Goal: Task Accomplishment & Management: Use online tool/utility

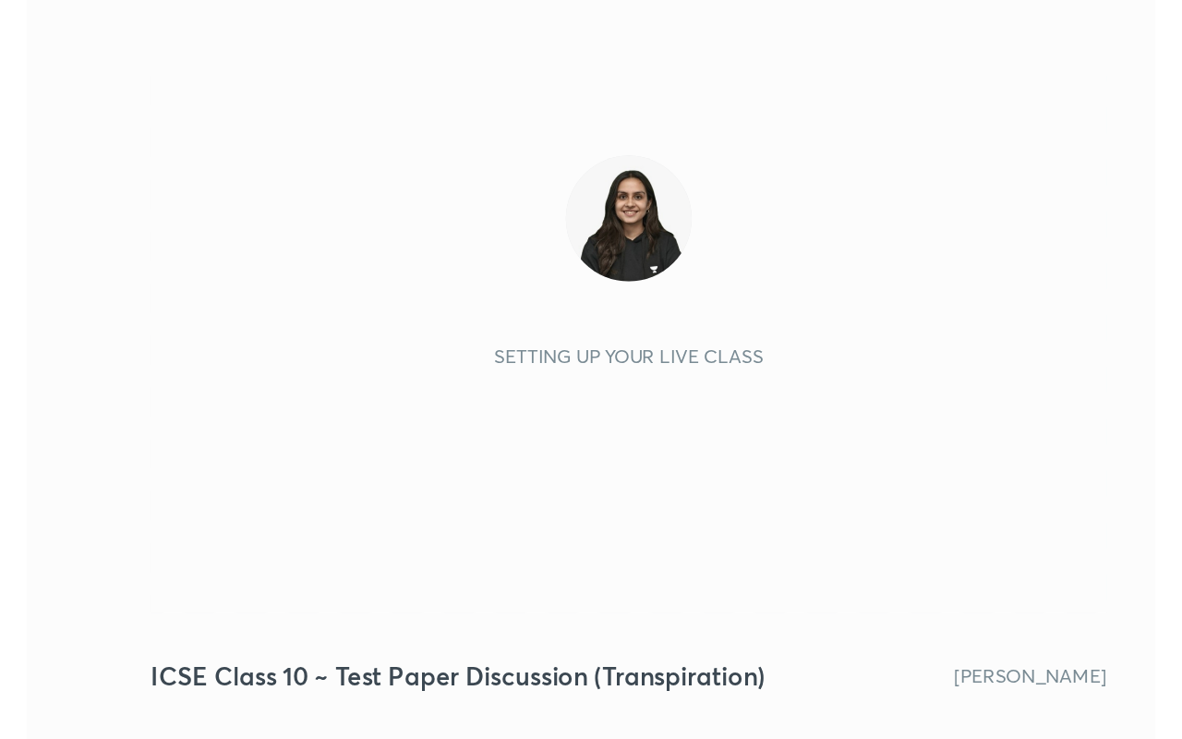
scroll to position [316, 589]
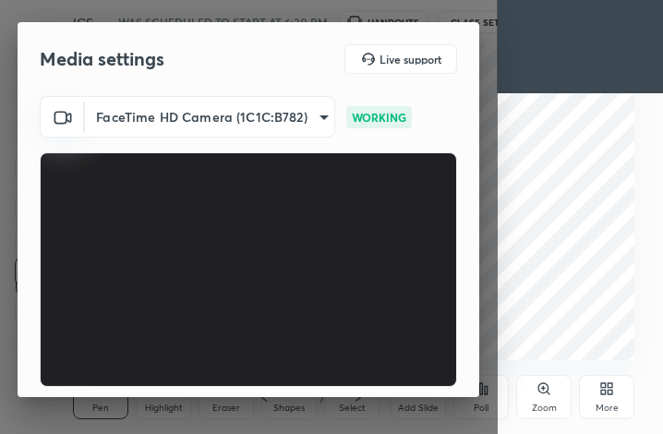
click at [604, 407] on div "More" at bounding box center [607, 408] width 23 height 9
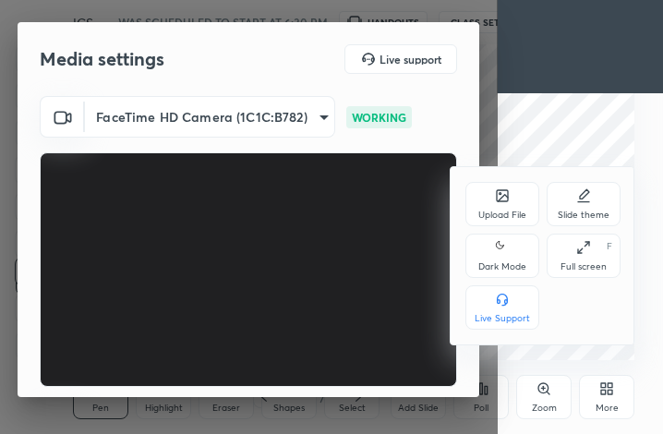
click at [590, 258] on div "Full screen F" at bounding box center [584, 256] width 74 height 44
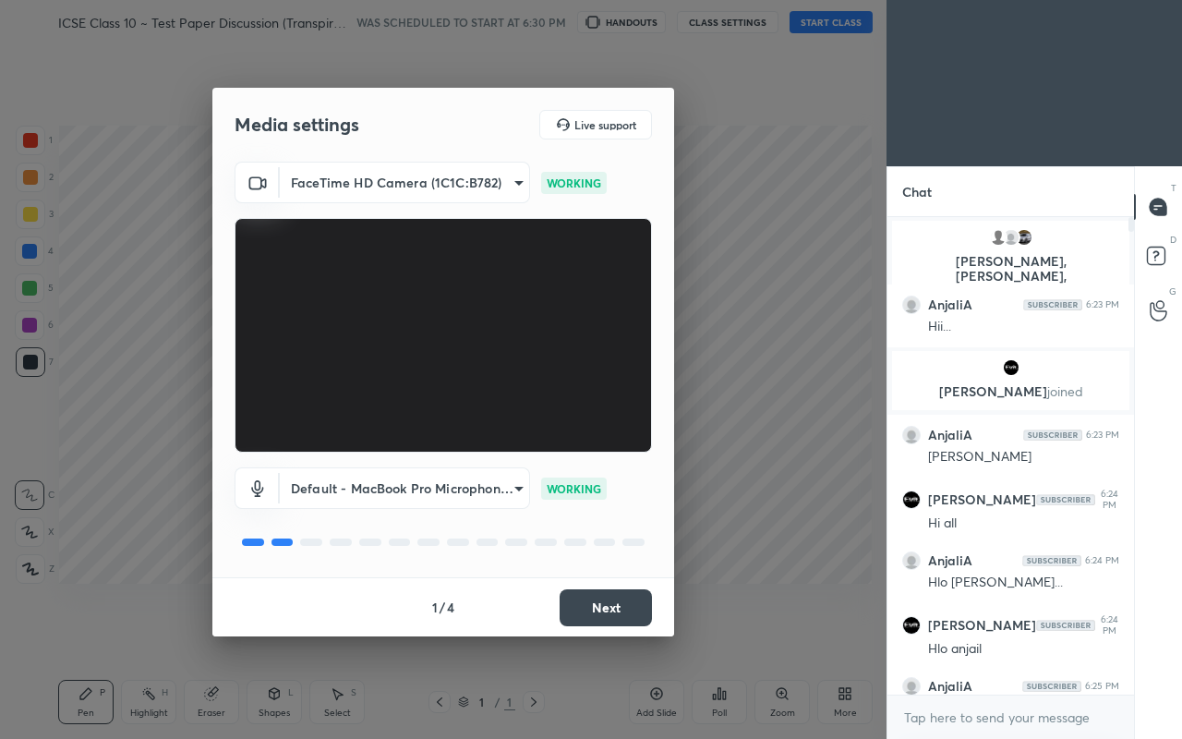
scroll to position [0, 0]
click at [602, 433] on button "Next" at bounding box center [606, 607] width 92 height 37
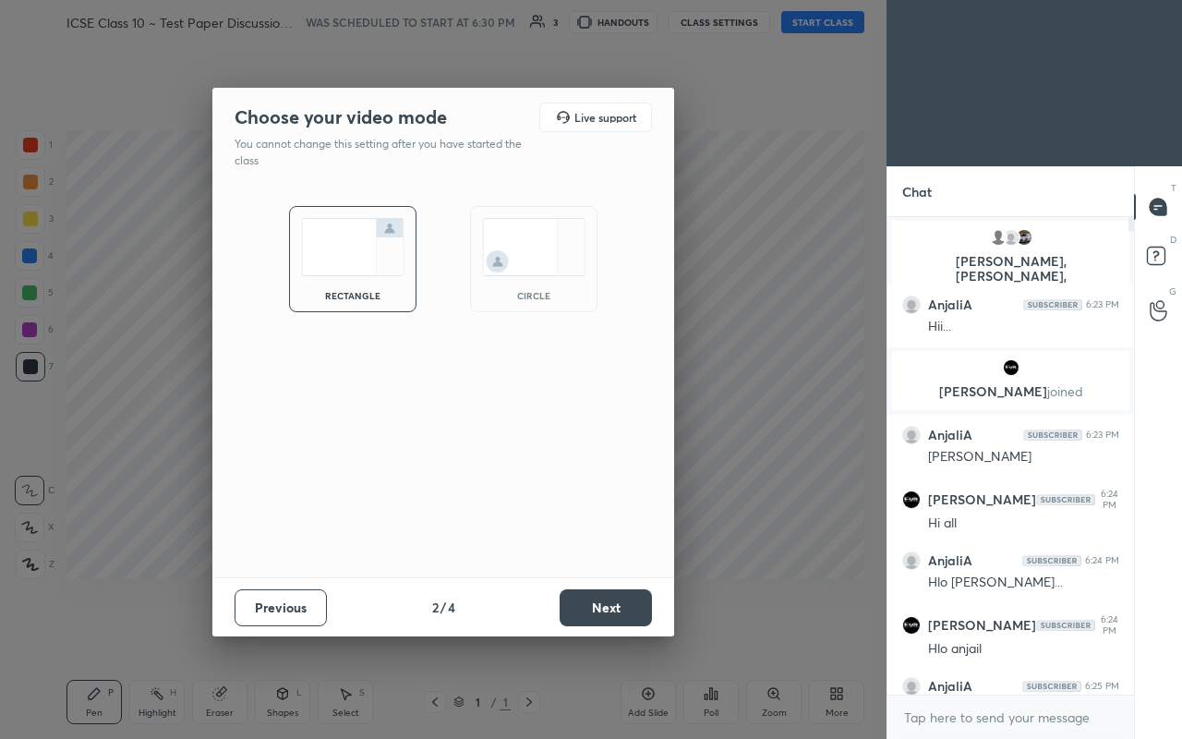
click at [604, 433] on button "Next" at bounding box center [606, 607] width 92 height 37
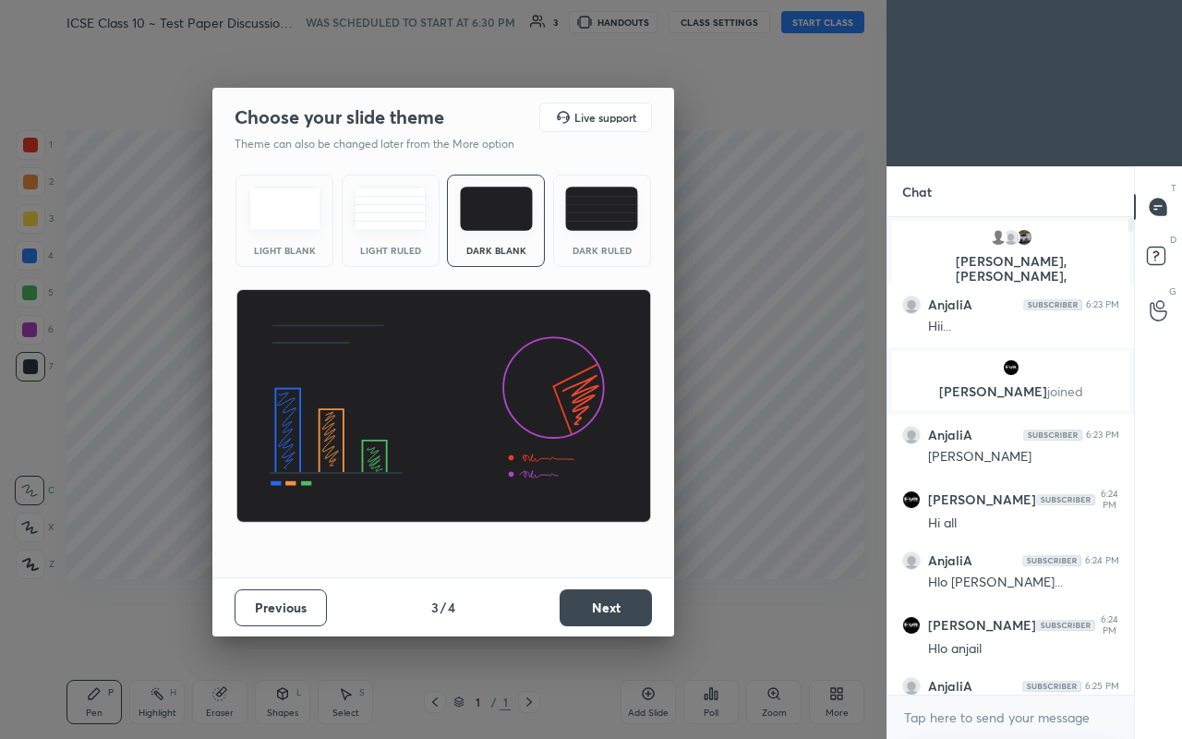
click at [604, 433] on button "Next" at bounding box center [606, 607] width 92 height 37
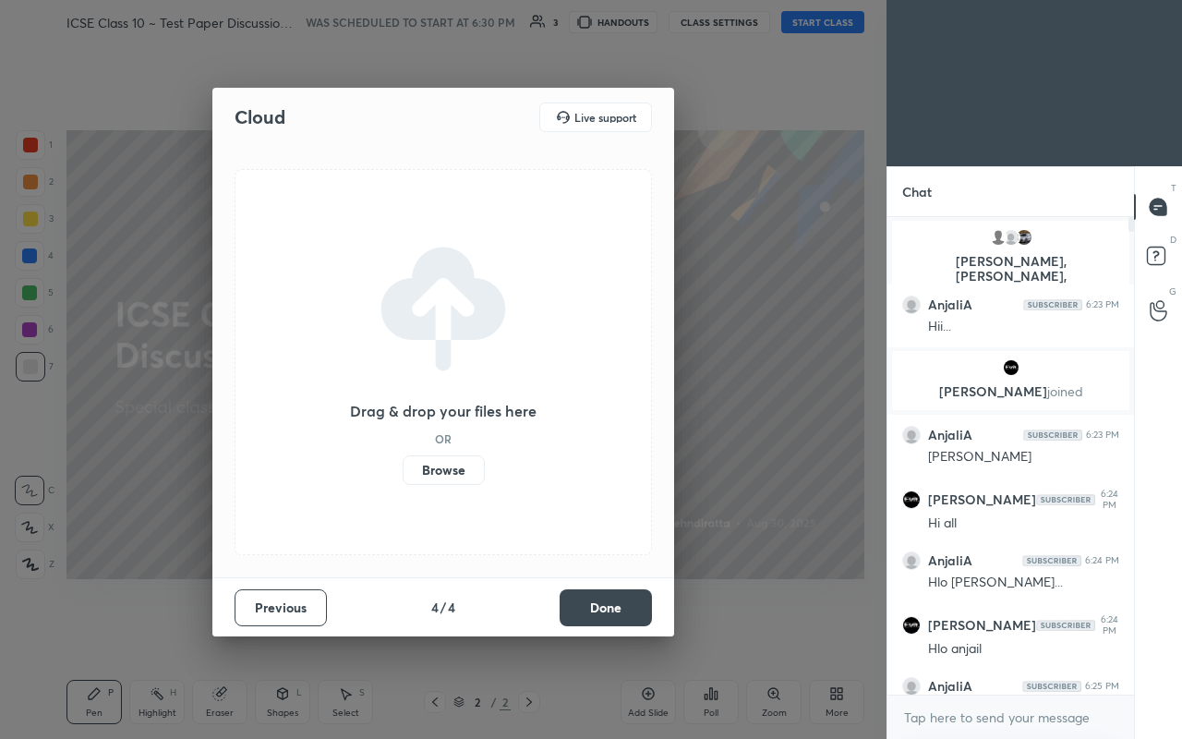
click at [429, 433] on label "Browse" at bounding box center [444, 470] width 82 height 30
click at [403, 433] on input "Browse" at bounding box center [403, 470] width 0 height 30
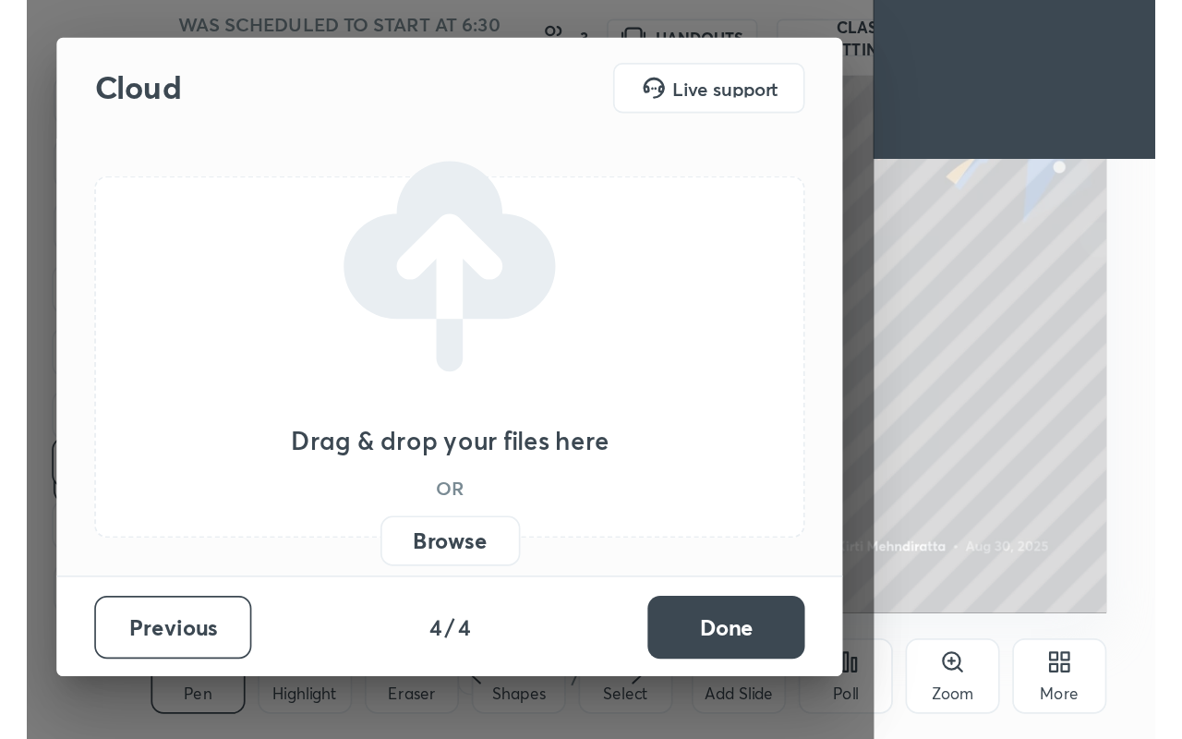
scroll to position [316, 589]
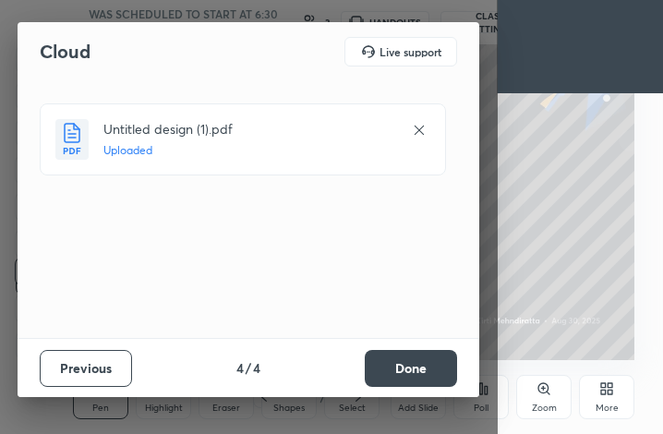
click at [414, 361] on button "Done" at bounding box center [411, 368] width 92 height 37
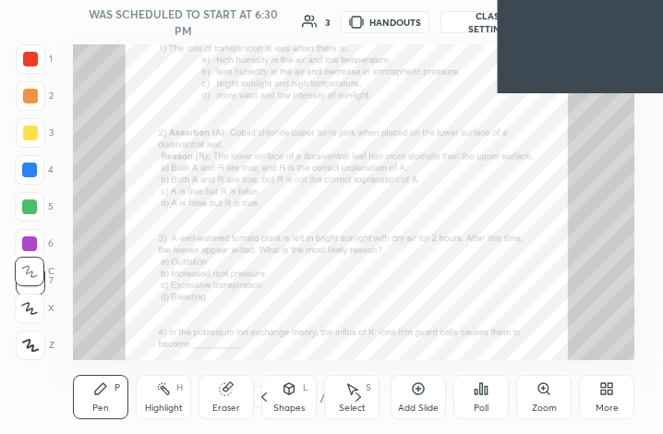
click at [614, 383] on div "More" at bounding box center [606, 397] width 55 height 44
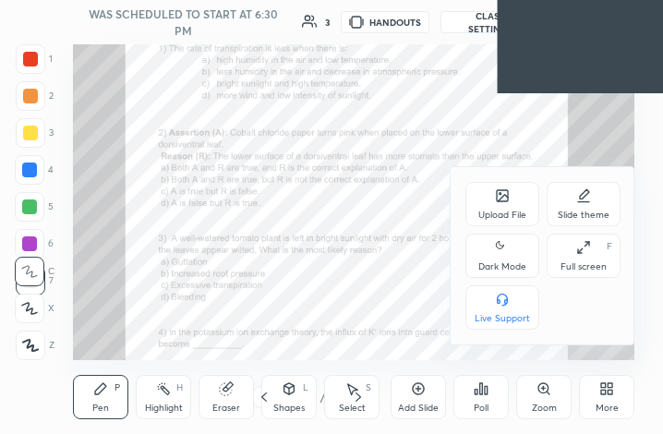
click at [607, 400] on div at bounding box center [331, 217] width 663 height 434
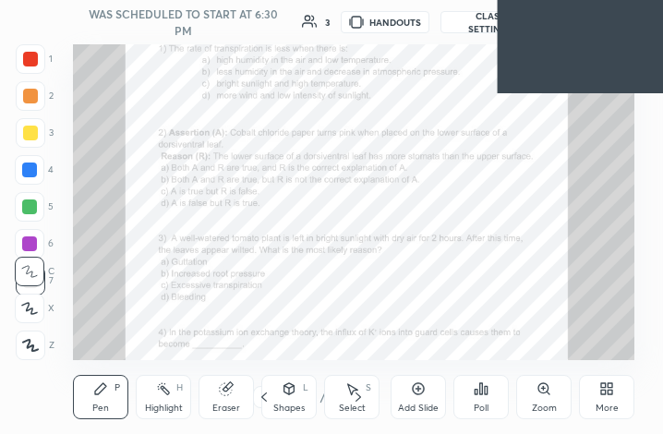
click at [613, 397] on div "More" at bounding box center [606, 397] width 55 height 44
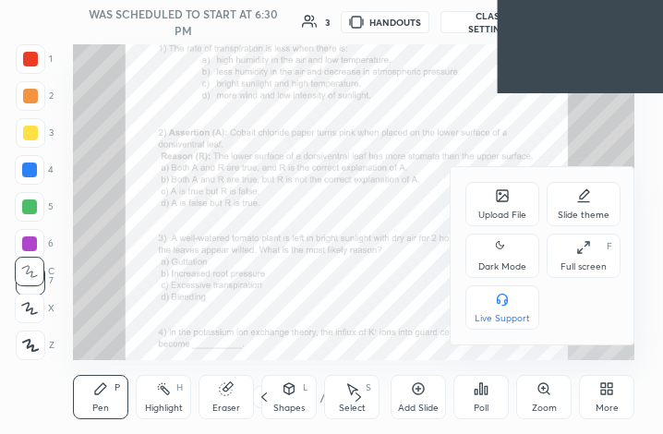
click at [577, 256] on div "Full screen F" at bounding box center [584, 256] width 74 height 44
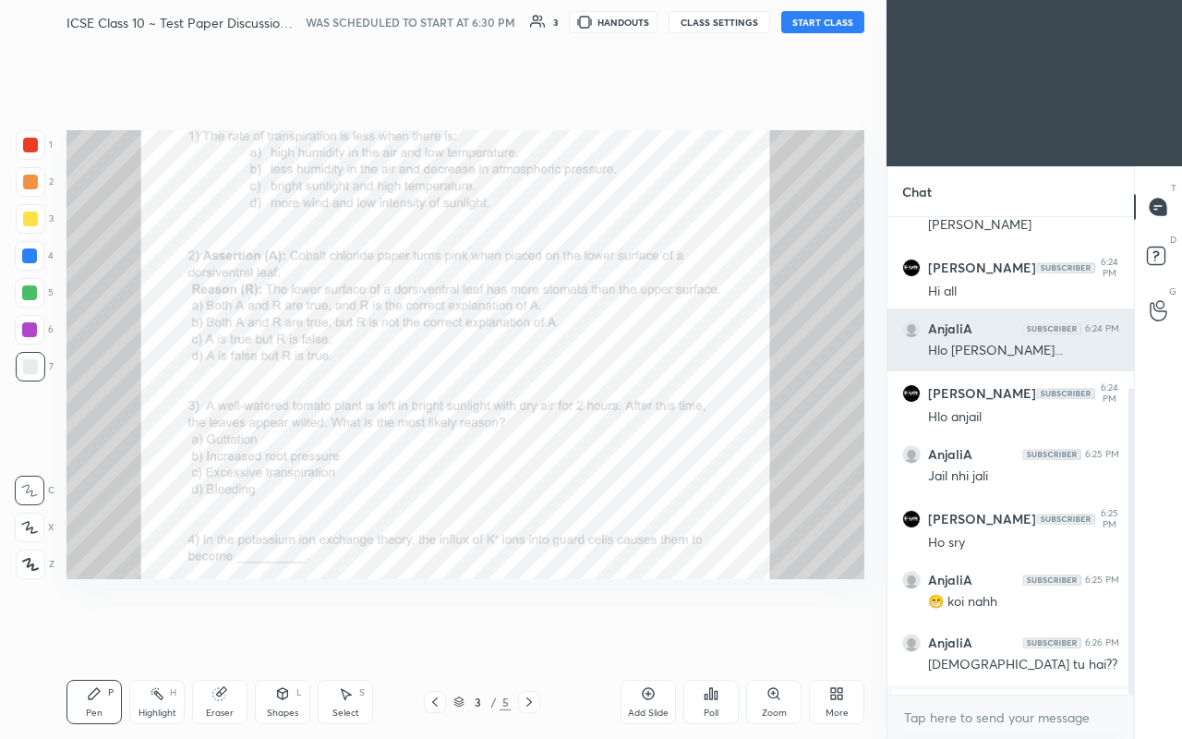
scroll to position [267, 0]
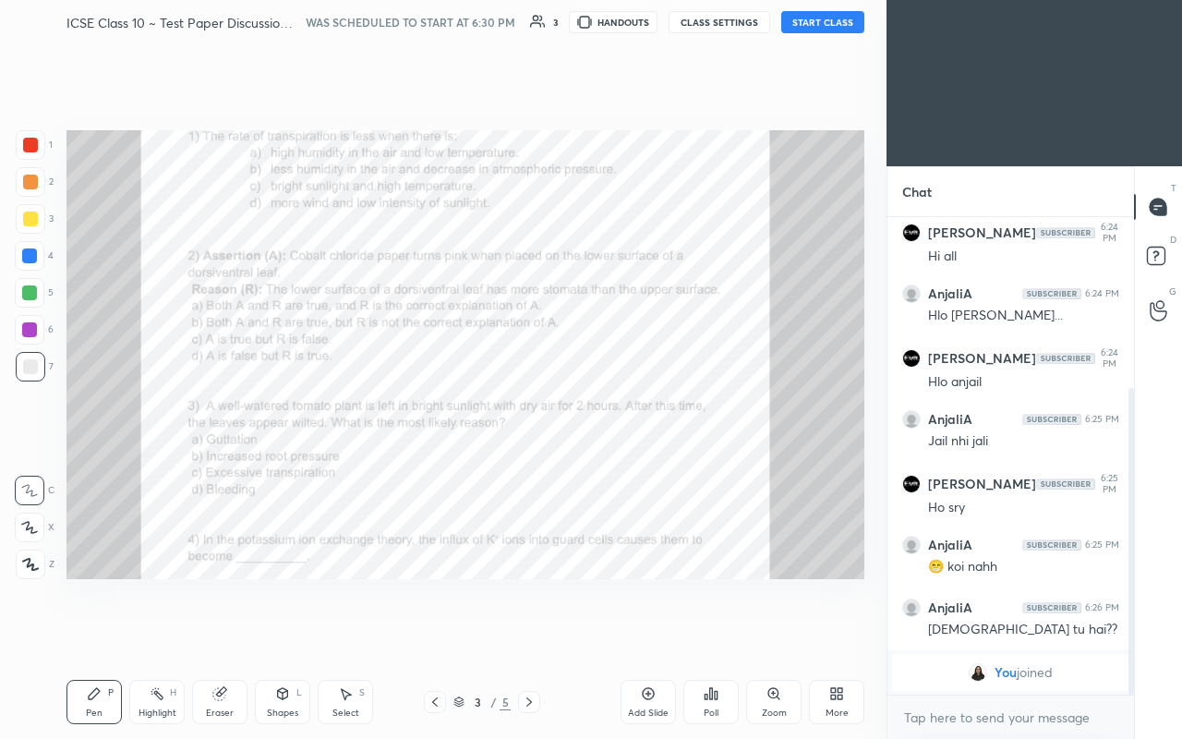
click at [662, 25] on button "START CLASS" at bounding box center [822, 22] width 83 height 22
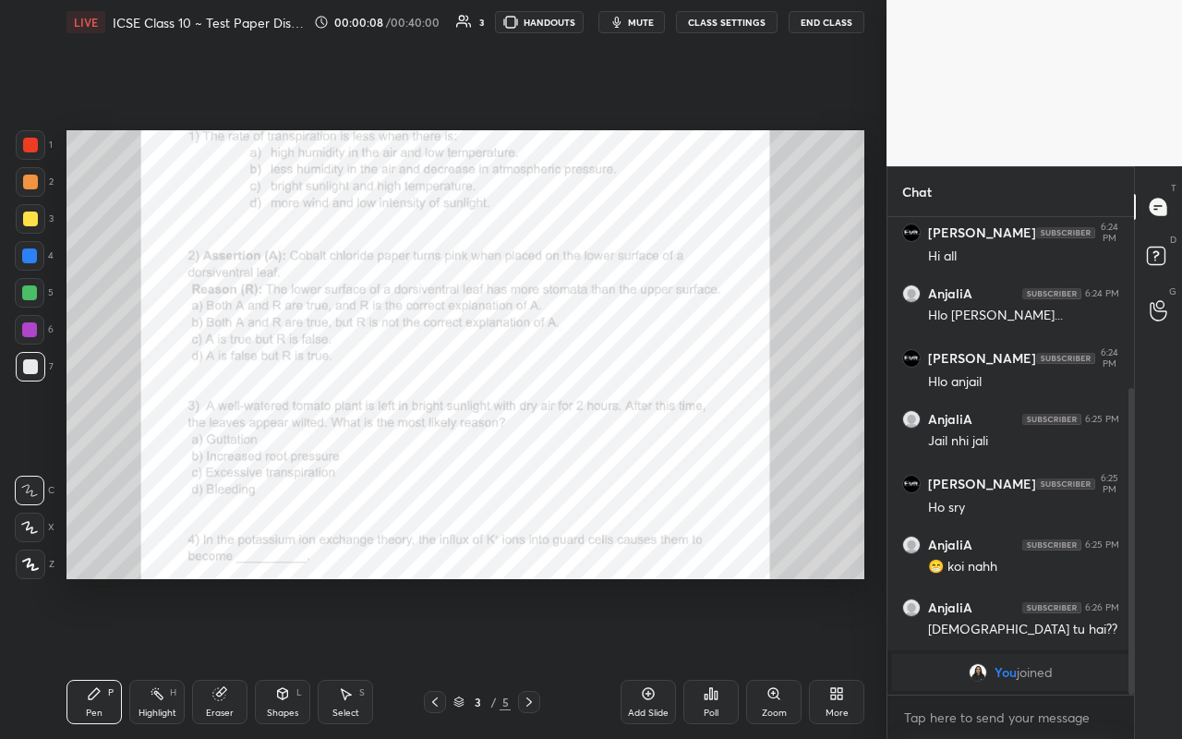
click at [37, 433] on icon at bounding box center [30, 564] width 17 height 13
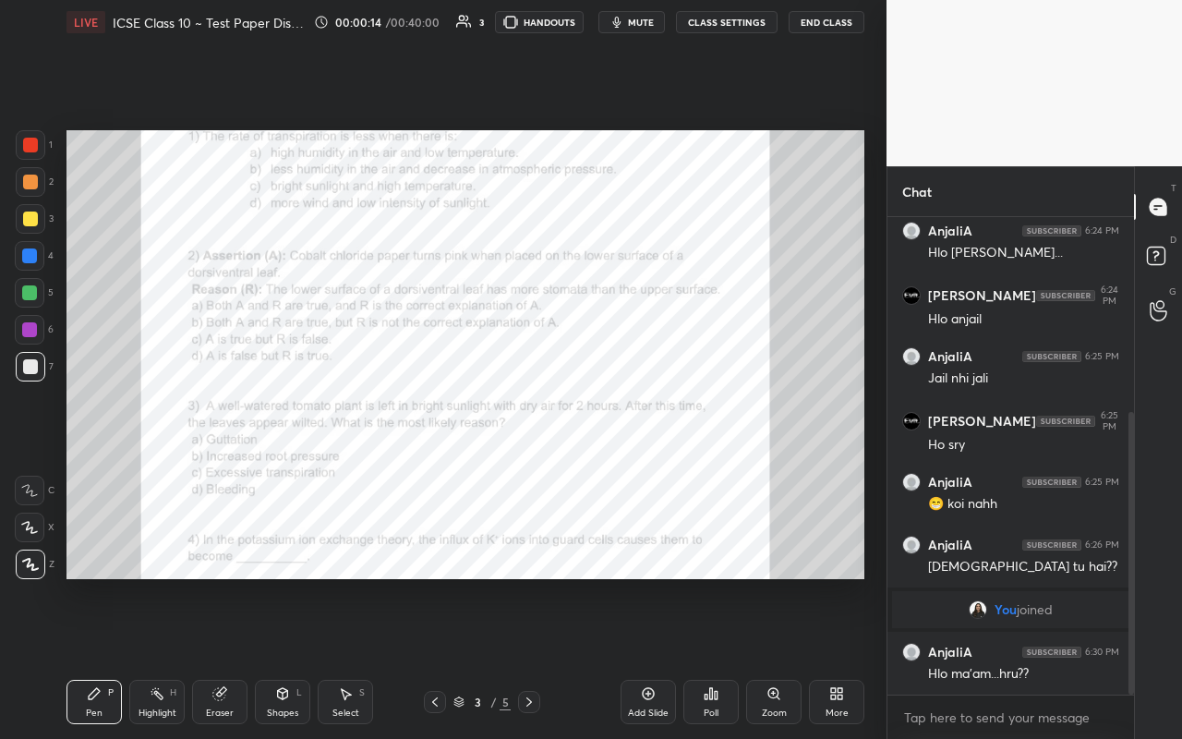
drag, startPoint x: 438, startPoint y: 704, endPoint x: 432, endPoint y: 693, distance: 12.4
click at [437, 433] on icon at bounding box center [435, 702] width 15 height 15
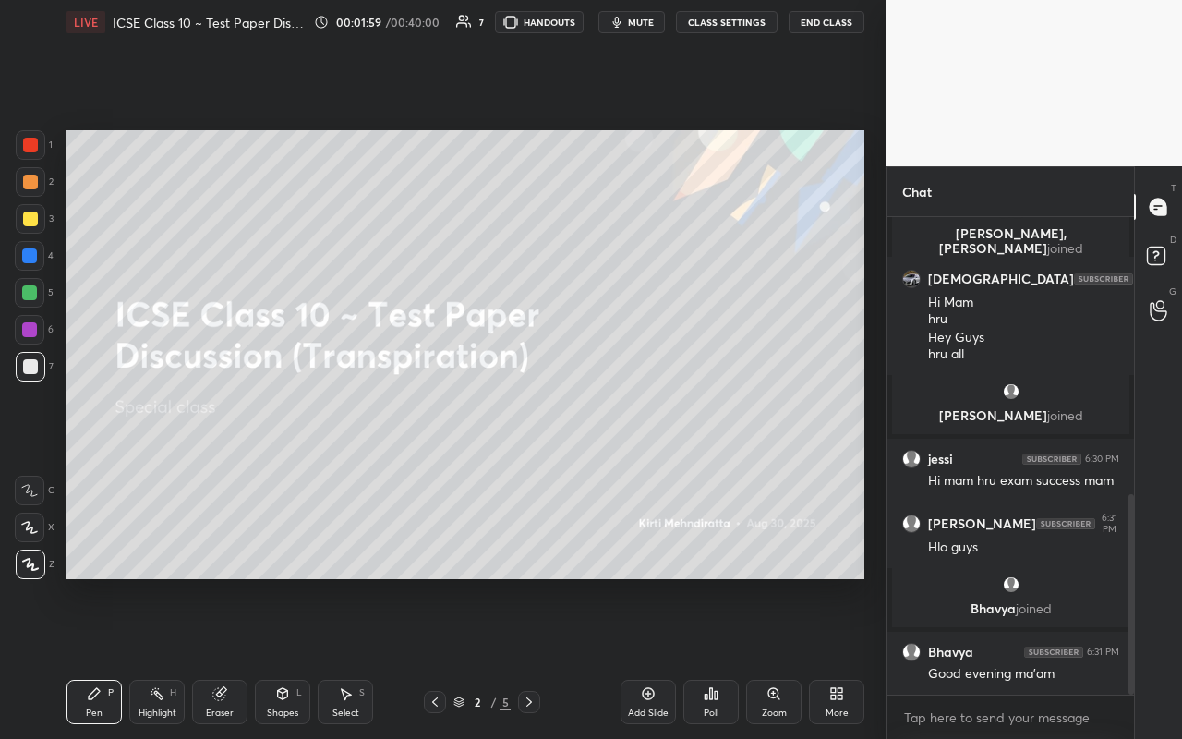
scroll to position [722, 0]
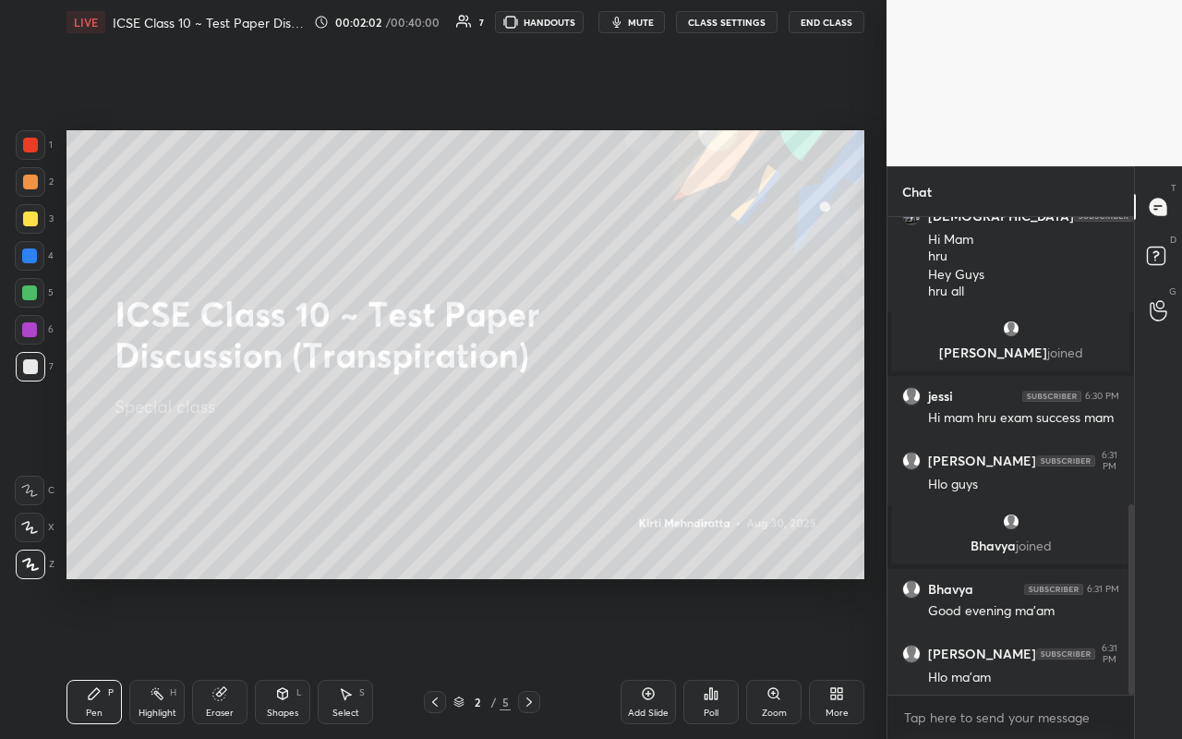
drag, startPoint x: 537, startPoint y: 699, endPoint x: 587, endPoint y: 710, distance: 51.1
click at [540, 433] on div "2 / 5" at bounding box center [482, 702] width 277 height 22
click at [532, 433] on icon at bounding box center [529, 702] width 15 height 15
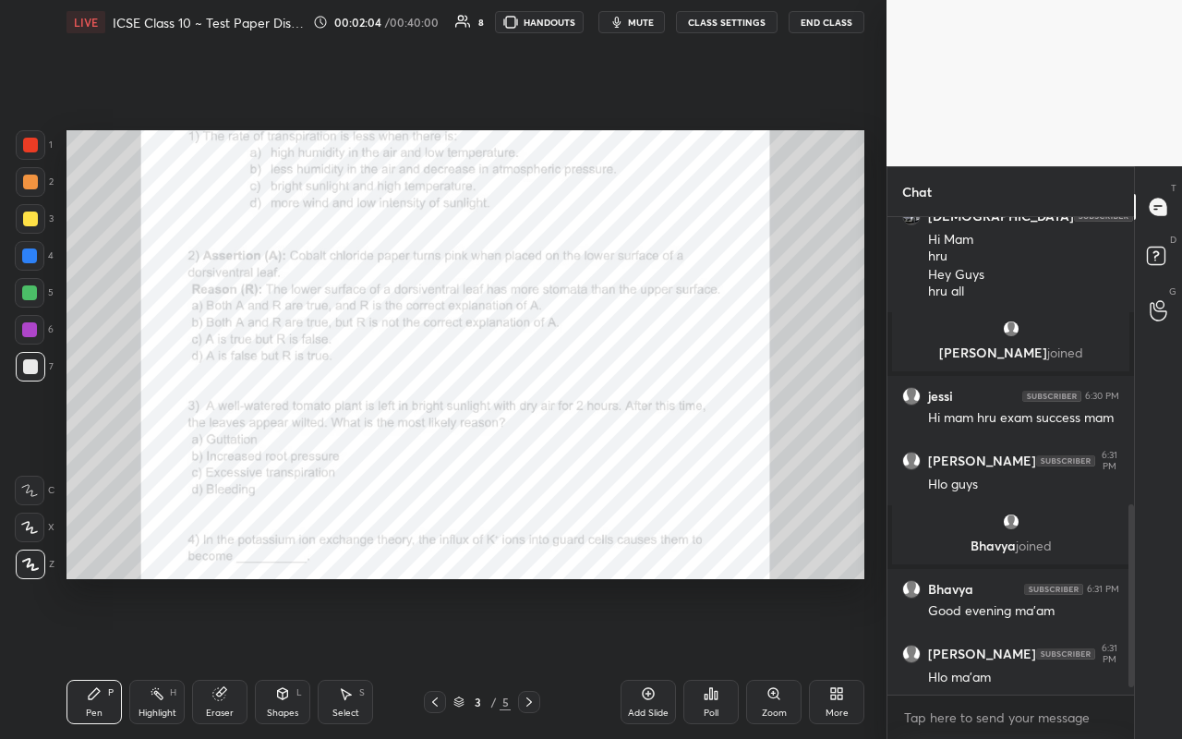
scroll to position [785, 0]
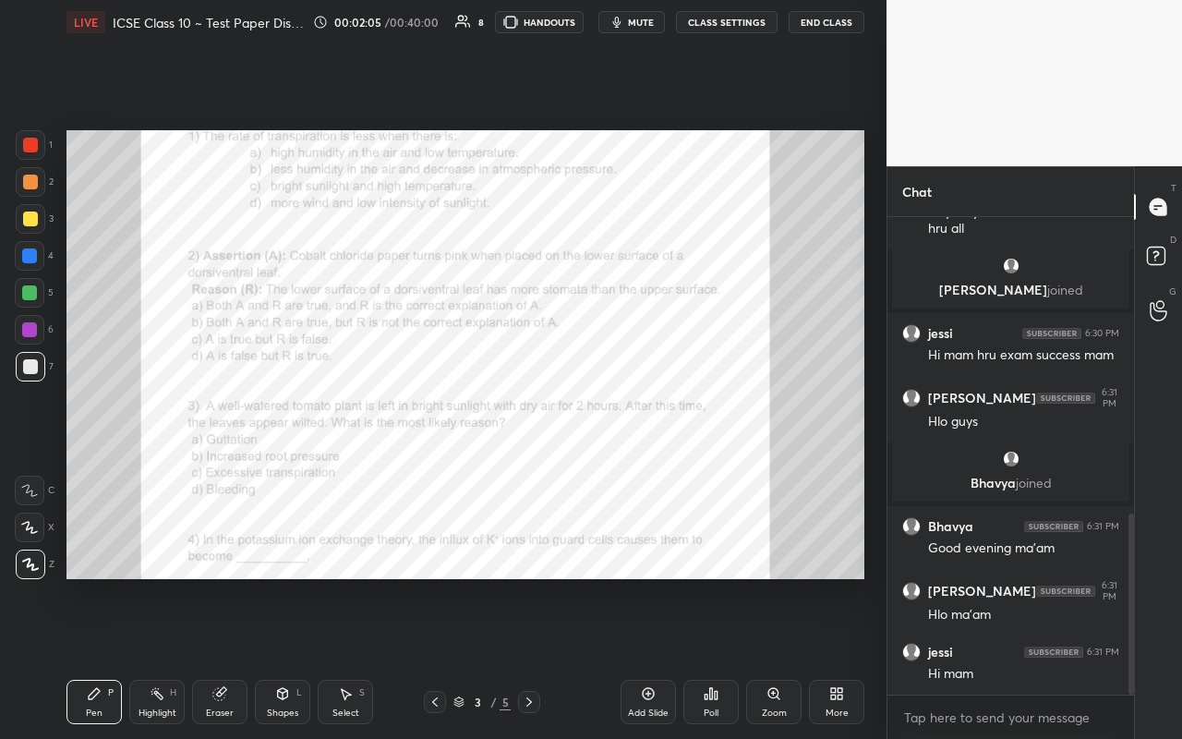
drag, startPoint x: 41, startPoint y: 145, endPoint x: 62, endPoint y: 183, distance: 43.4
click at [43, 147] on div at bounding box center [31, 145] width 30 height 30
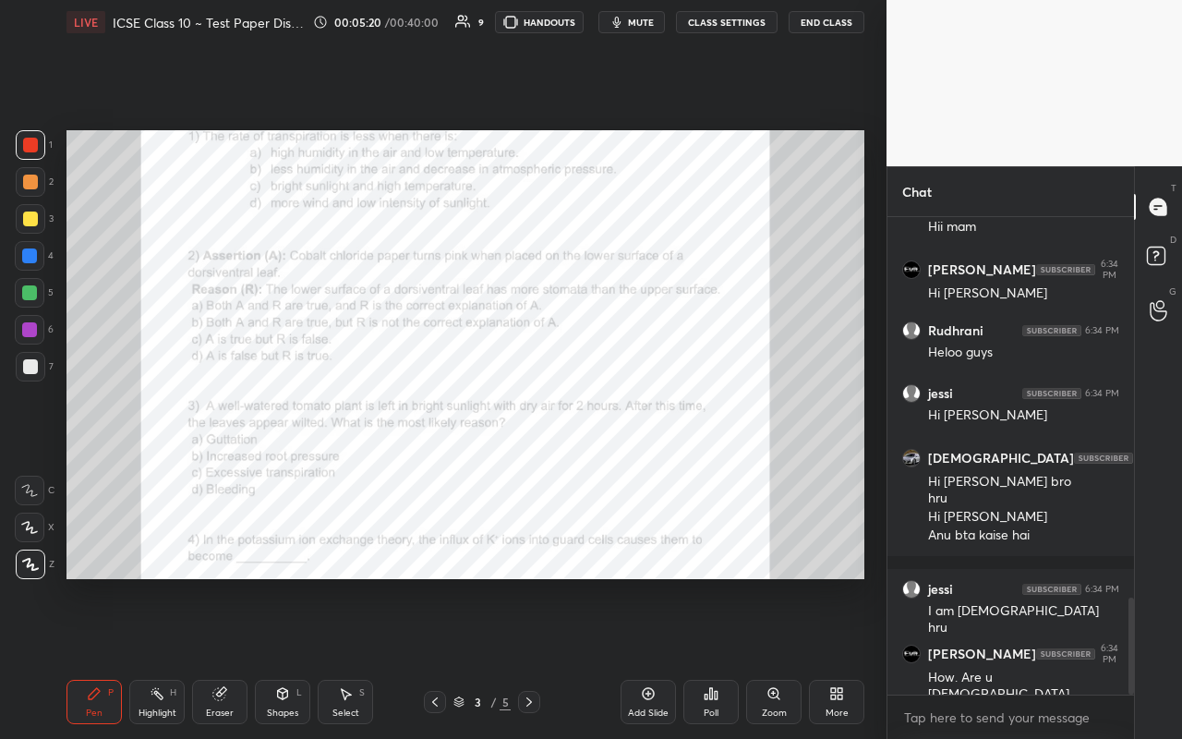
scroll to position [1960, 0]
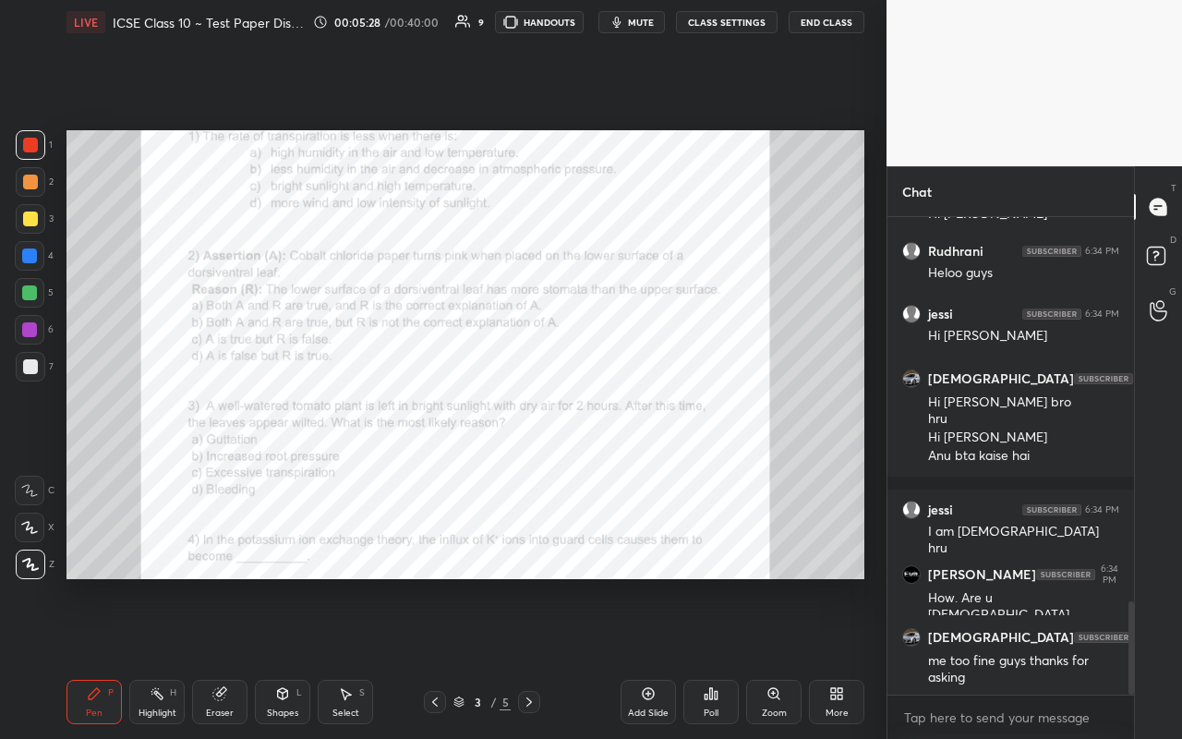
click at [550, 433] on div "3 / 5" at bounding box center [482, 702] width 277 height 22
click at [529, 433] on icon at bounding box center [529, 702] width 15 height 15
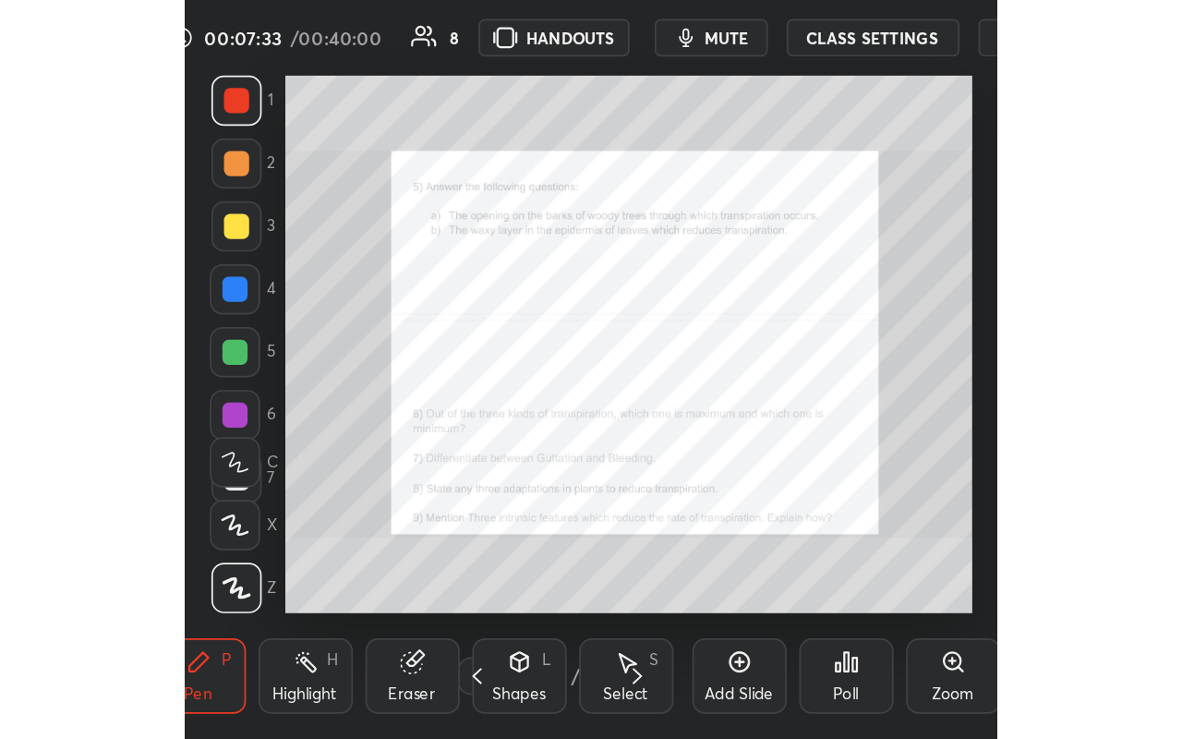
scroll to position [316, 589]
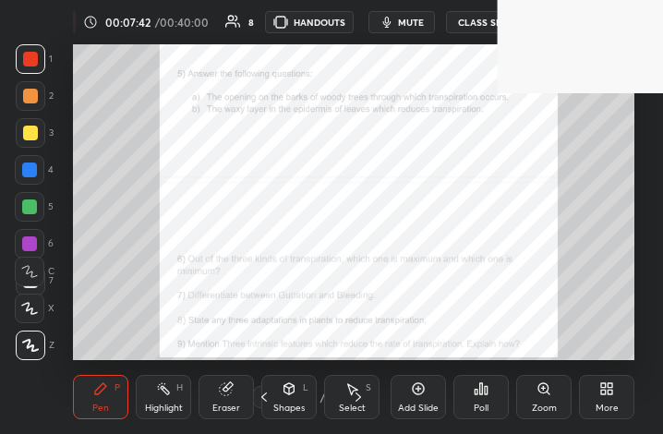
click at [604, 390] on icon at bounding box center [603, 392] width 5 height 5
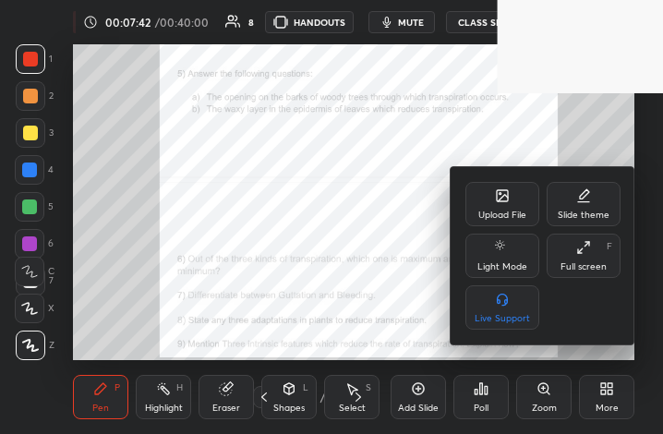
click at [600, 278] on div "Upload File Slide theme Light Mode Full screen F Live Support" at bounding box center [543, 256] width 155 height 148
click at [599, 270] on div "Full screen" at bounding box center [584, 266] width 46 height 9
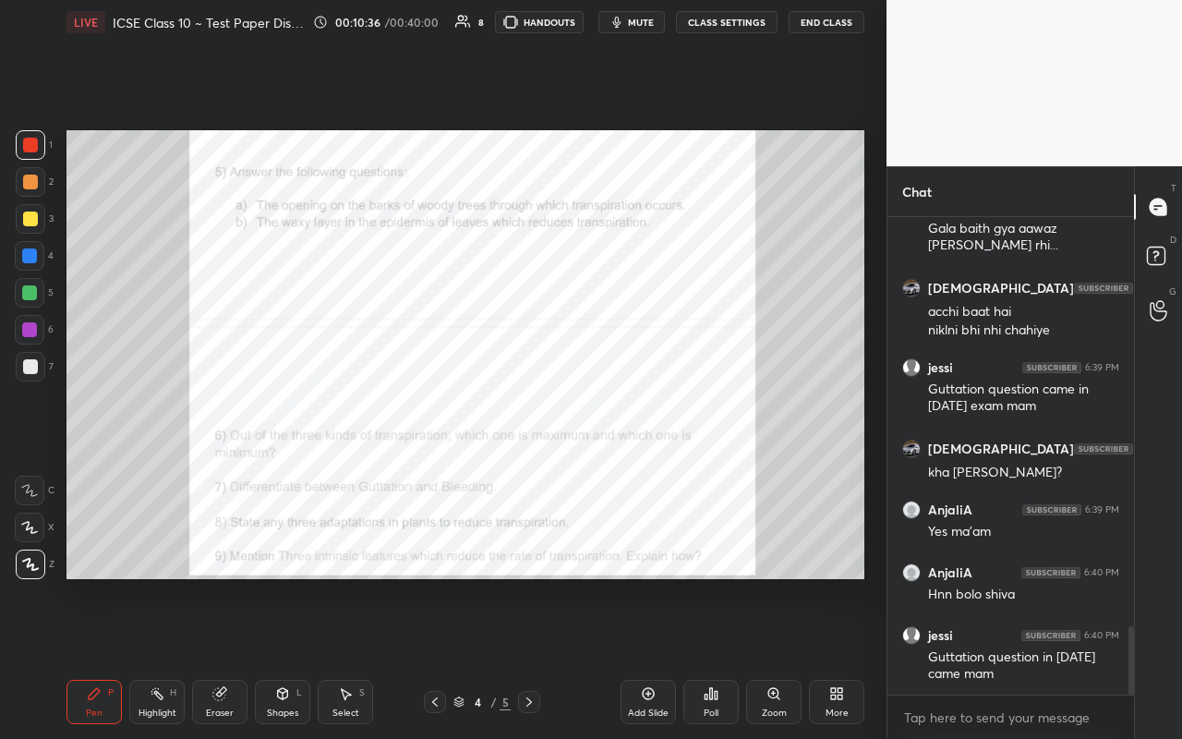
scroll to position [2849, 0]
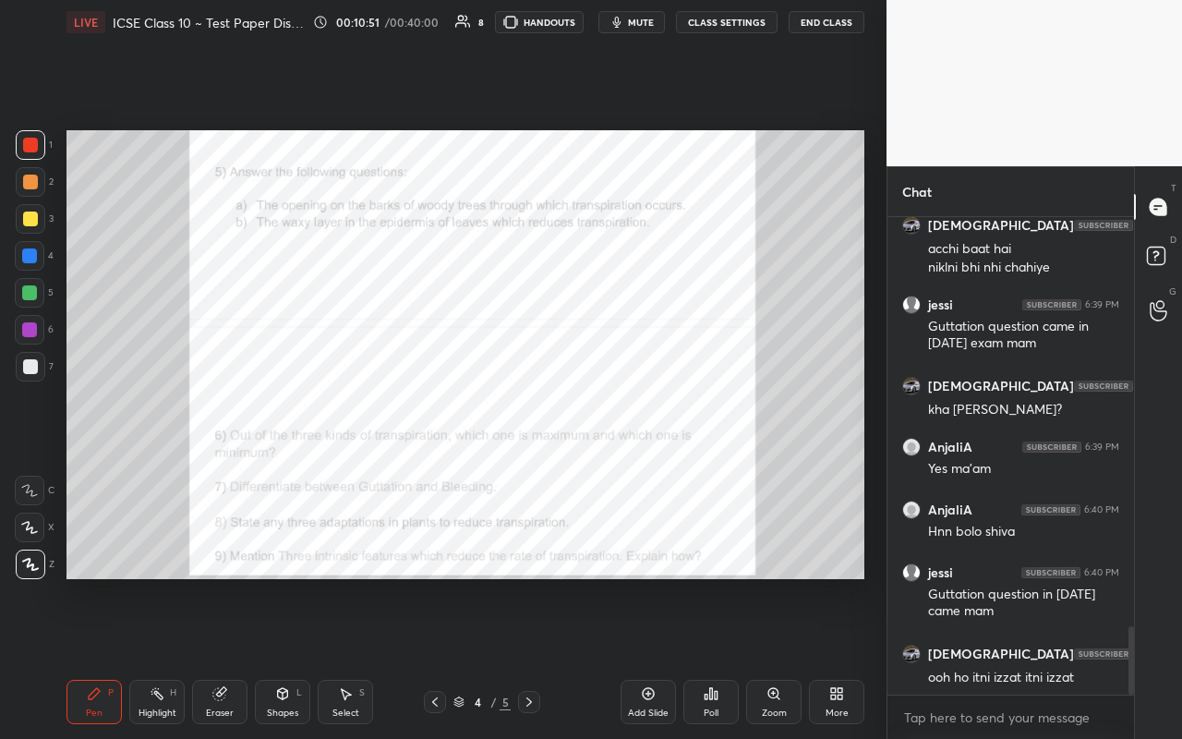
drag, startPoint x: 29, startPoint y: 284, endPoint x: 26, endPoint y: 312, distance: 28.8
click at [31, 288] on div at bounding box center [29, 292] width 15 height 15
drag, startPoint x: 23, startPoint y: 324, endPoint x: 53, endPoint y: 326, distance: 29.6
click at [24, 324] on div at bounding box center [30, 330] width 30 height 30
click at [142, 433] on div "Highlight H" at bounding box center [156, 702] width 55 height 44
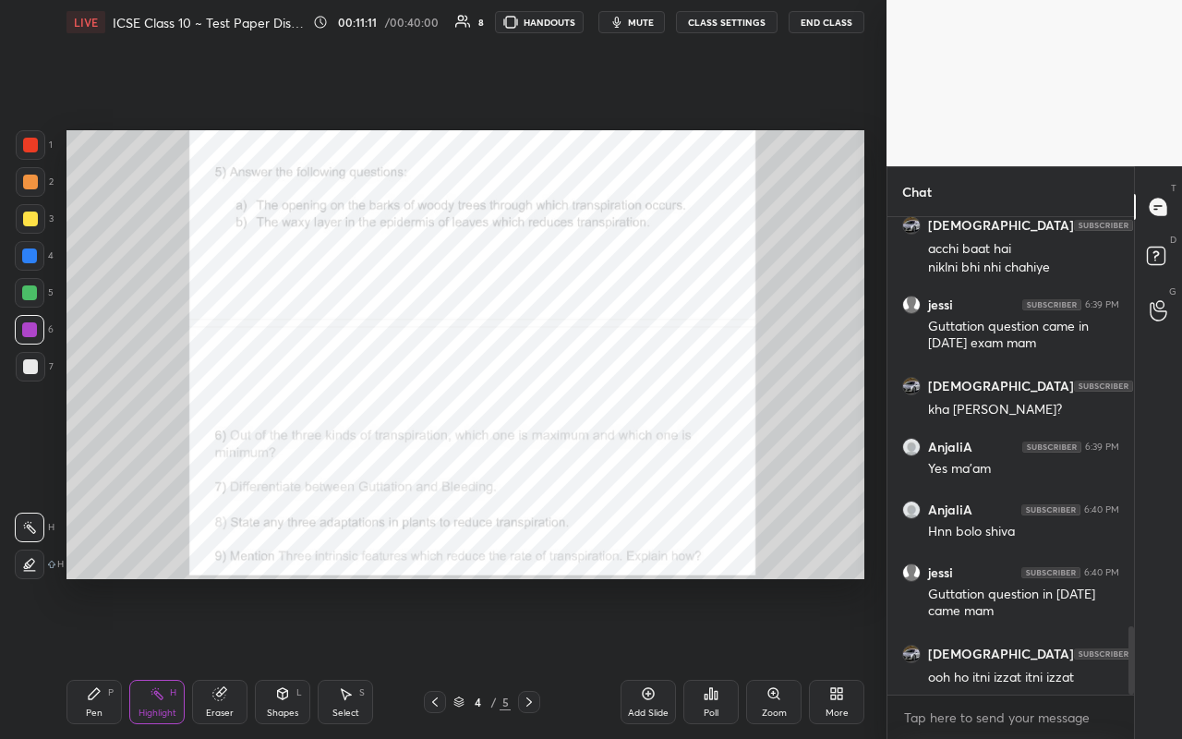
click at [526, 433] on icon at bounding box center [529, 702] width 15 height 15
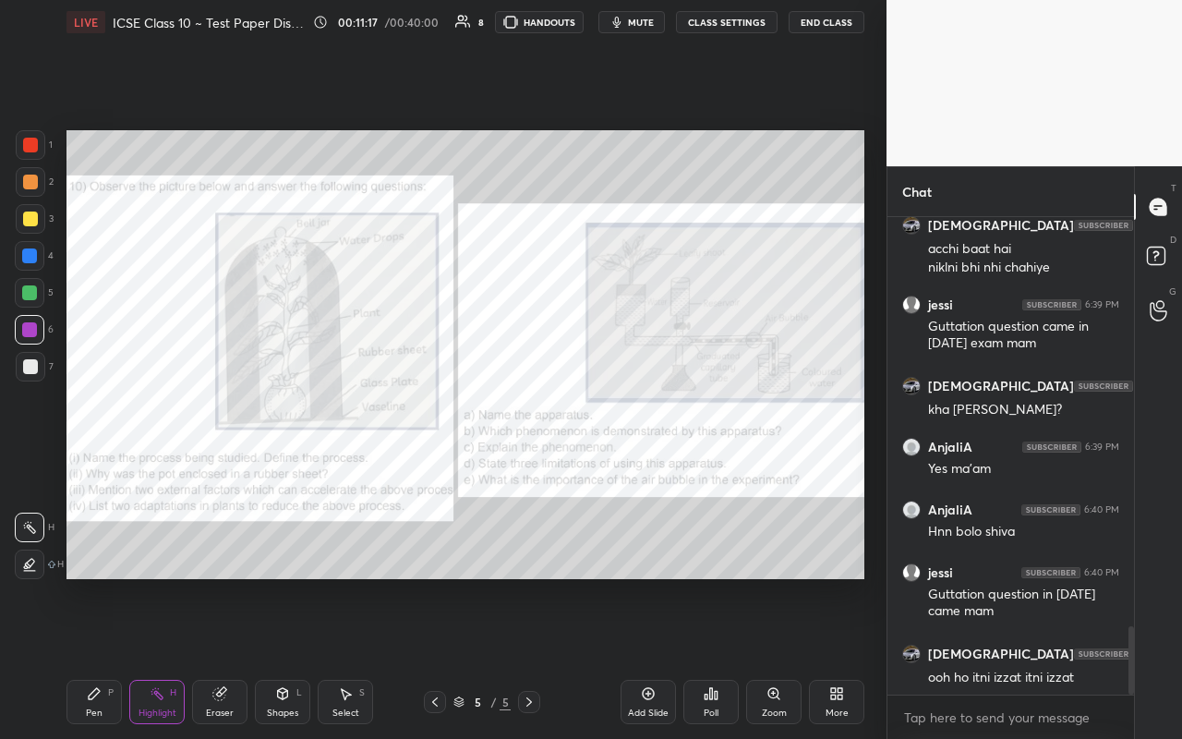
click at [44, 157] on div "1" at bounding box center [34, 145] width 37 height 30
click at [95, 433] on icon at bounding box center [94, 693] width 15 height 15
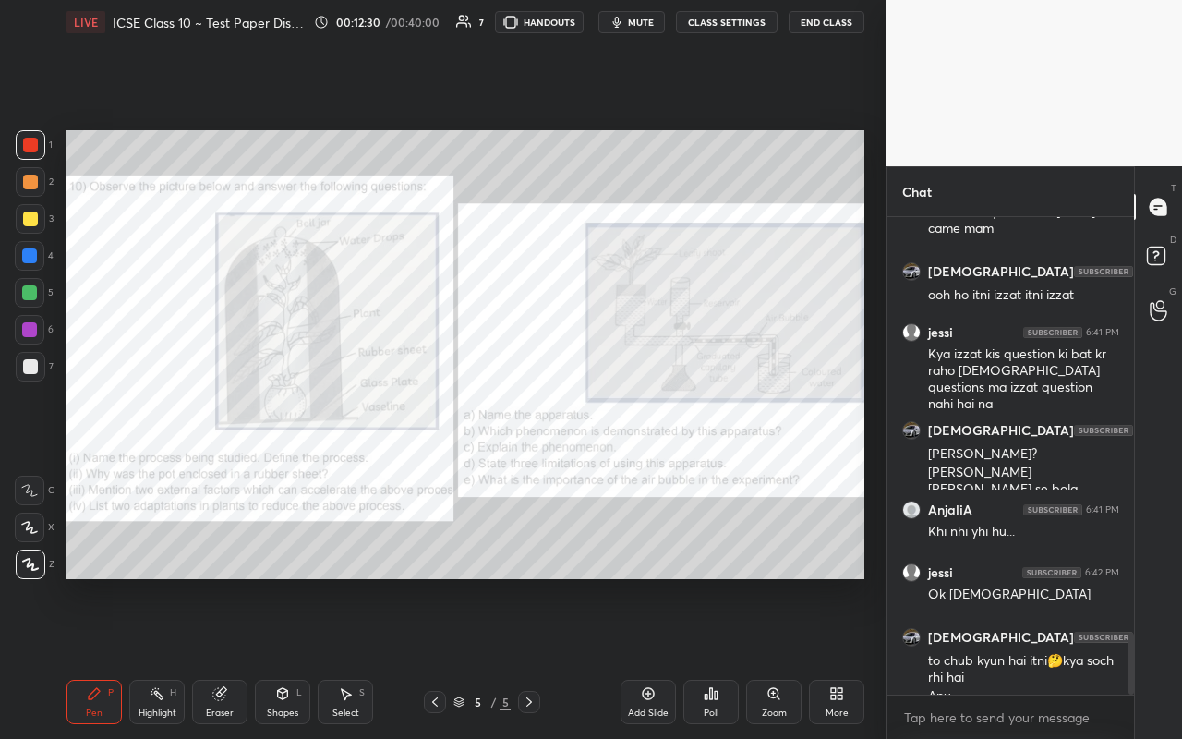
scroll to position [3249, 0]
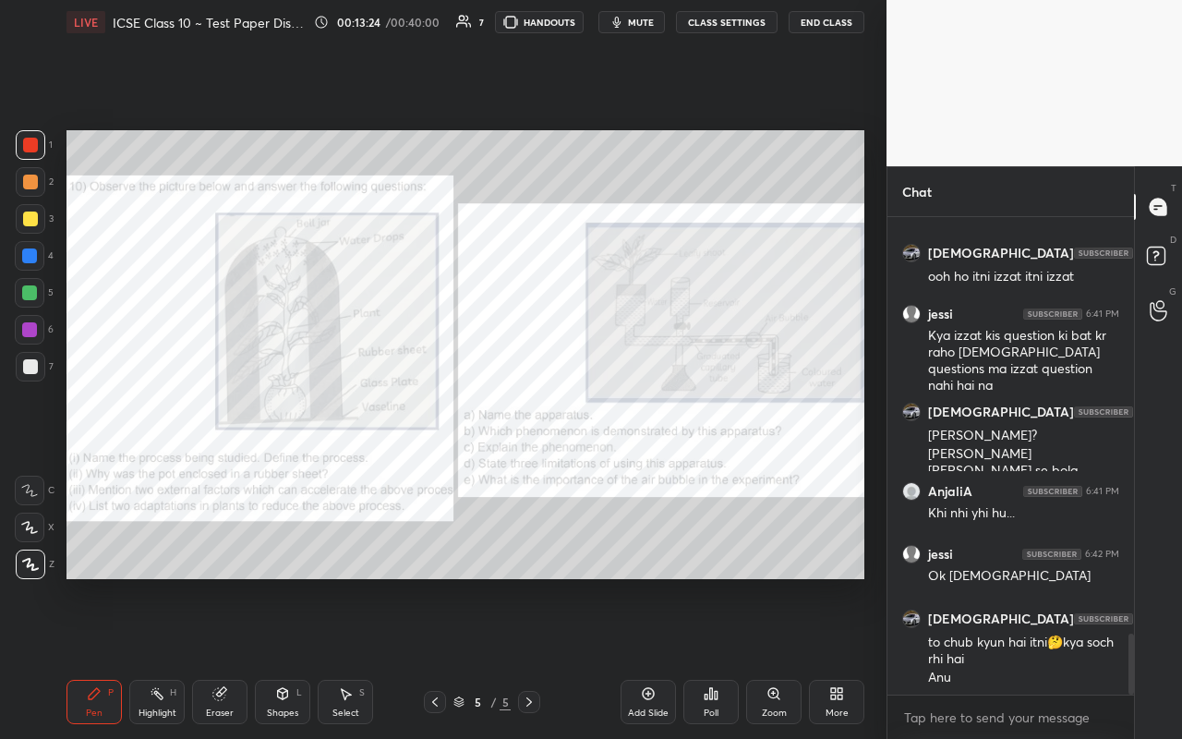
click at [274, 129] on div "Setting up your live class Poll for secs No correct answer Start poll" at bounding box center [465, 354] width 813 height 621
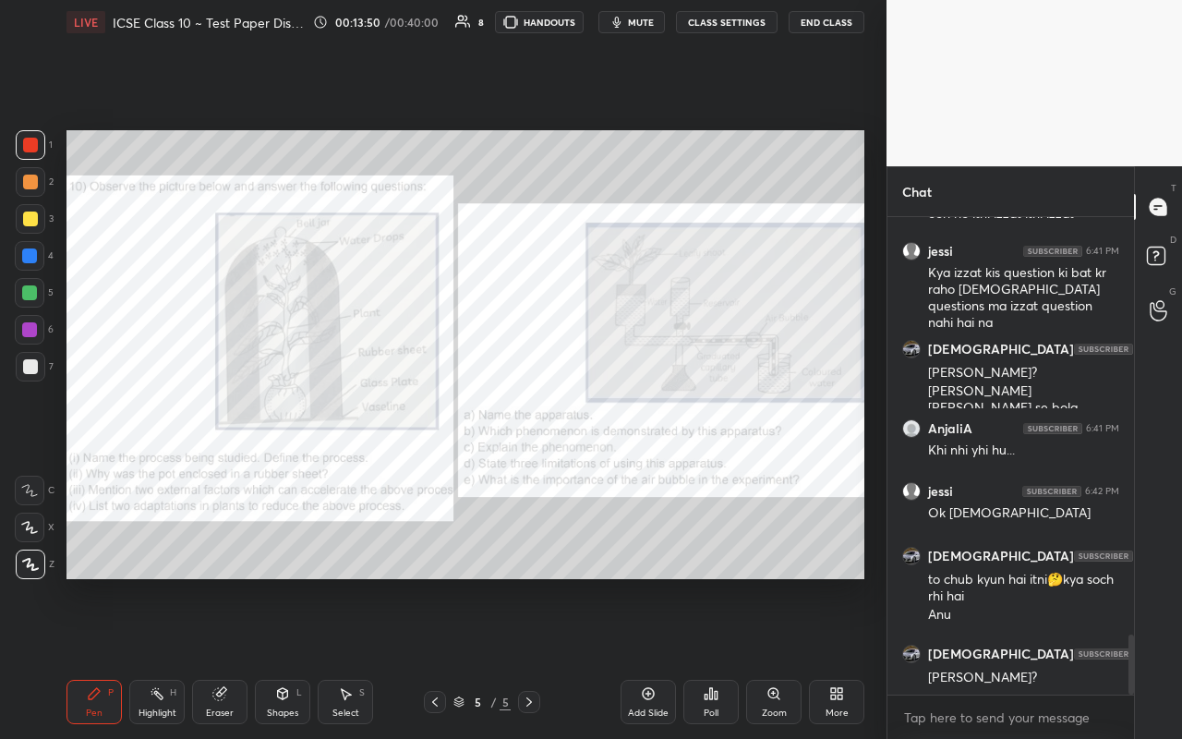
click at [215, 433] on icon at bounding box center [219, 693] width 15 height 15
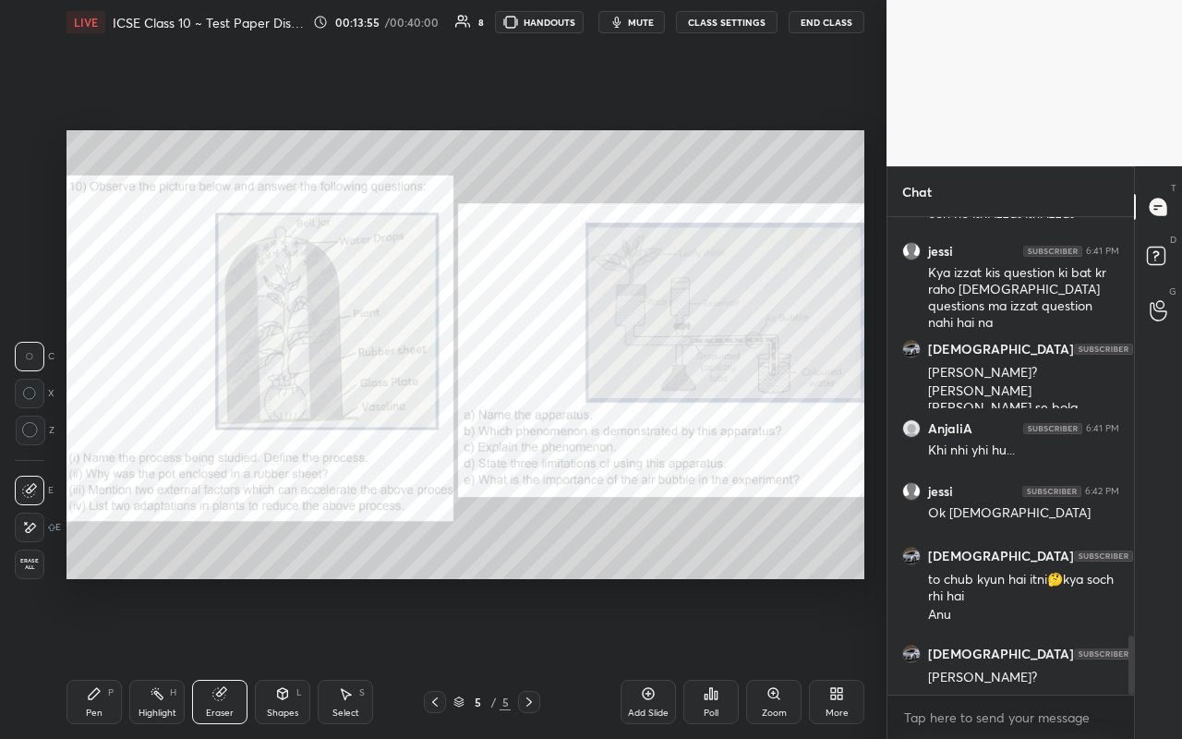
scroll to position [3392, 0]
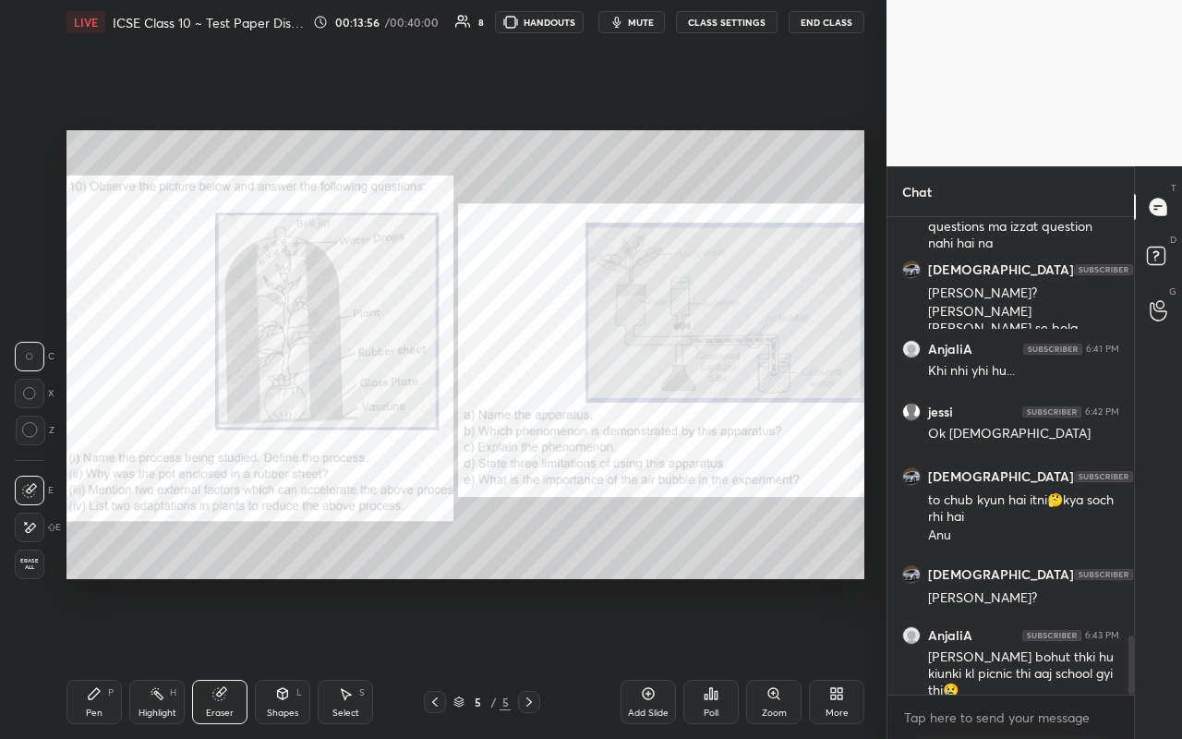
click at [102, 433] on div "Pen P" at bounding box center [94, 702] width 55 height 44
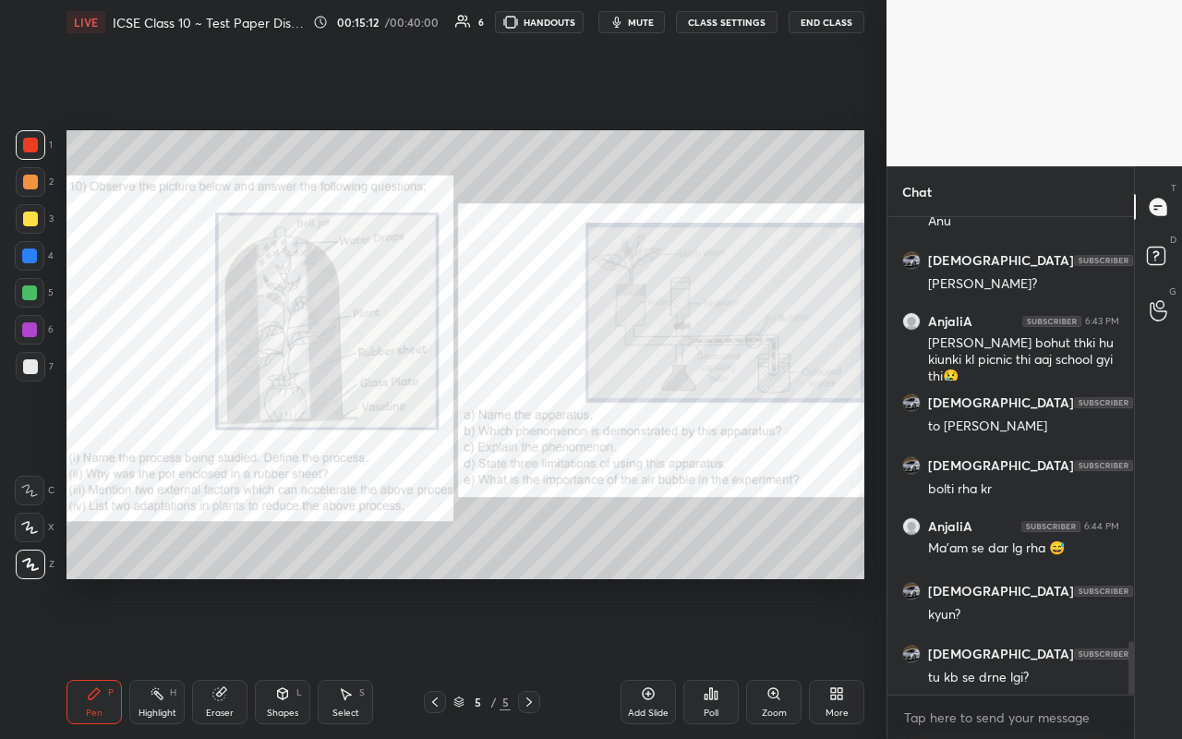
scroll to position [3785, 0]
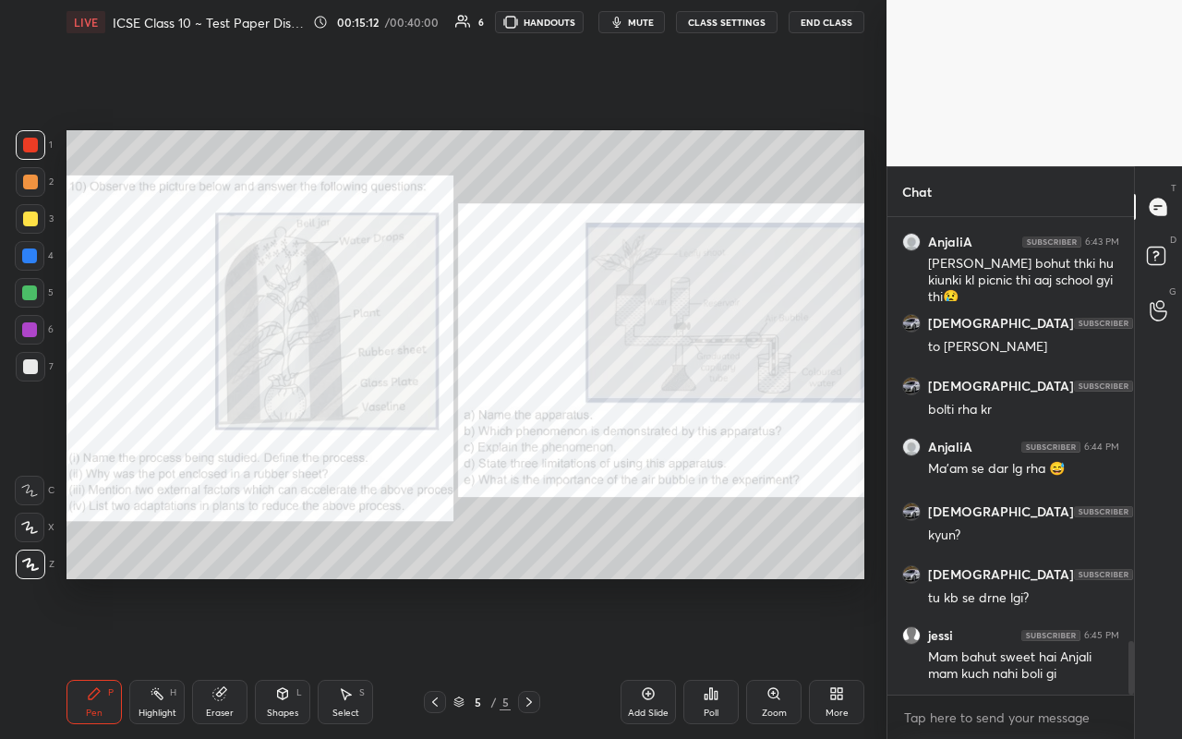
click at [662, 433] on div "Setting up your live class Poll for secs No correct answer Start poll" at bounding box center [465, 354] width 813 height 621
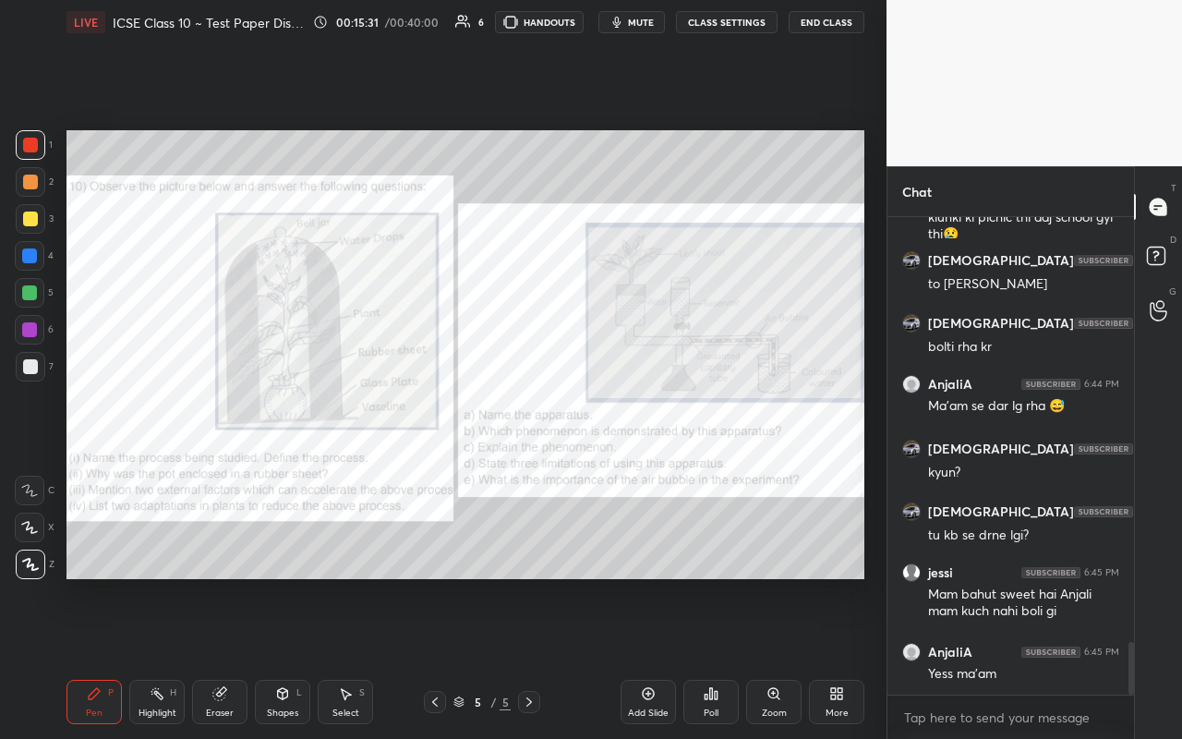
scroll to position [3911, 0]
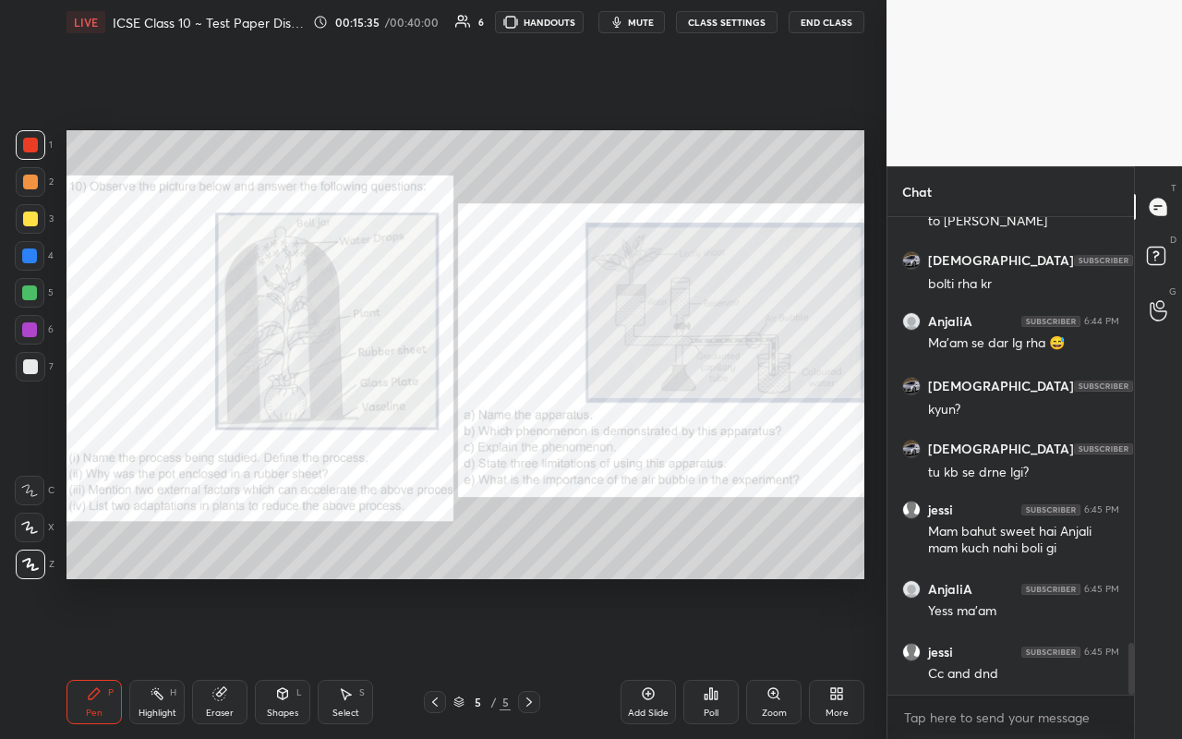
drag, startPoint x: 638, startPoint y: 713, endPoint x: 576, endPoint y: 599, distance: 130.2
click at [637, 433] on div "Add Slide" at bounding box center [648, 712] width 41 height 9
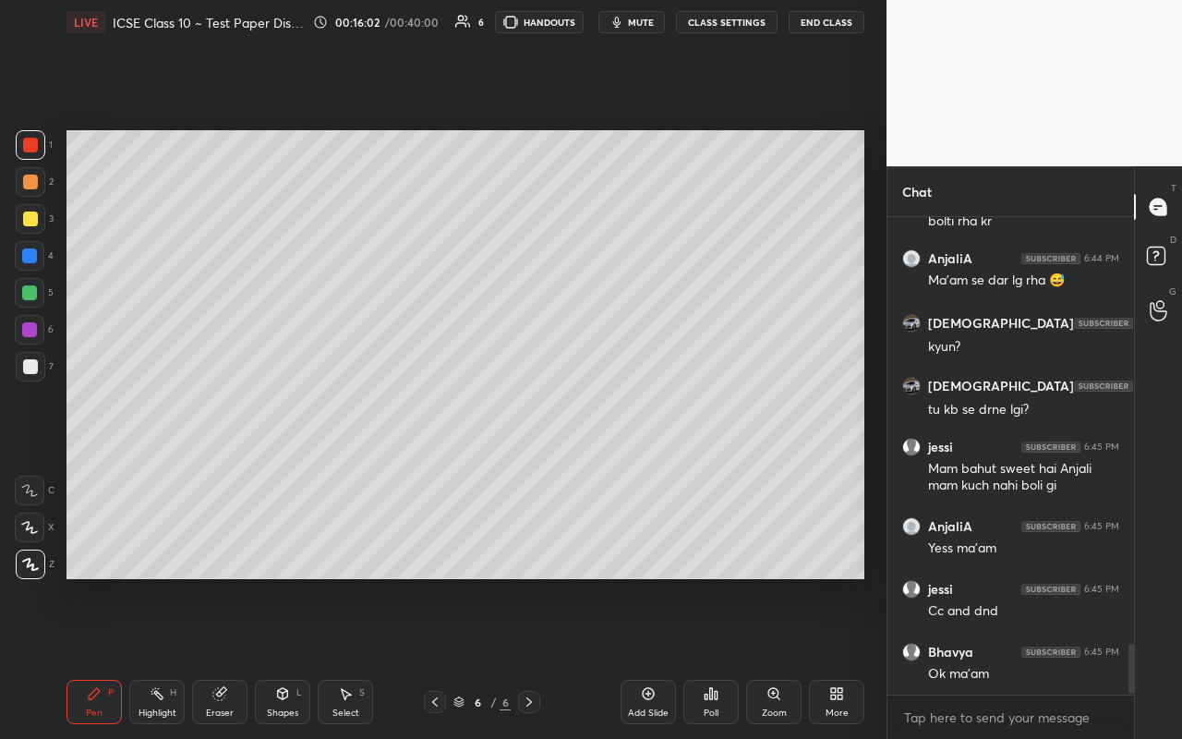
scroll to position [4053, 0]
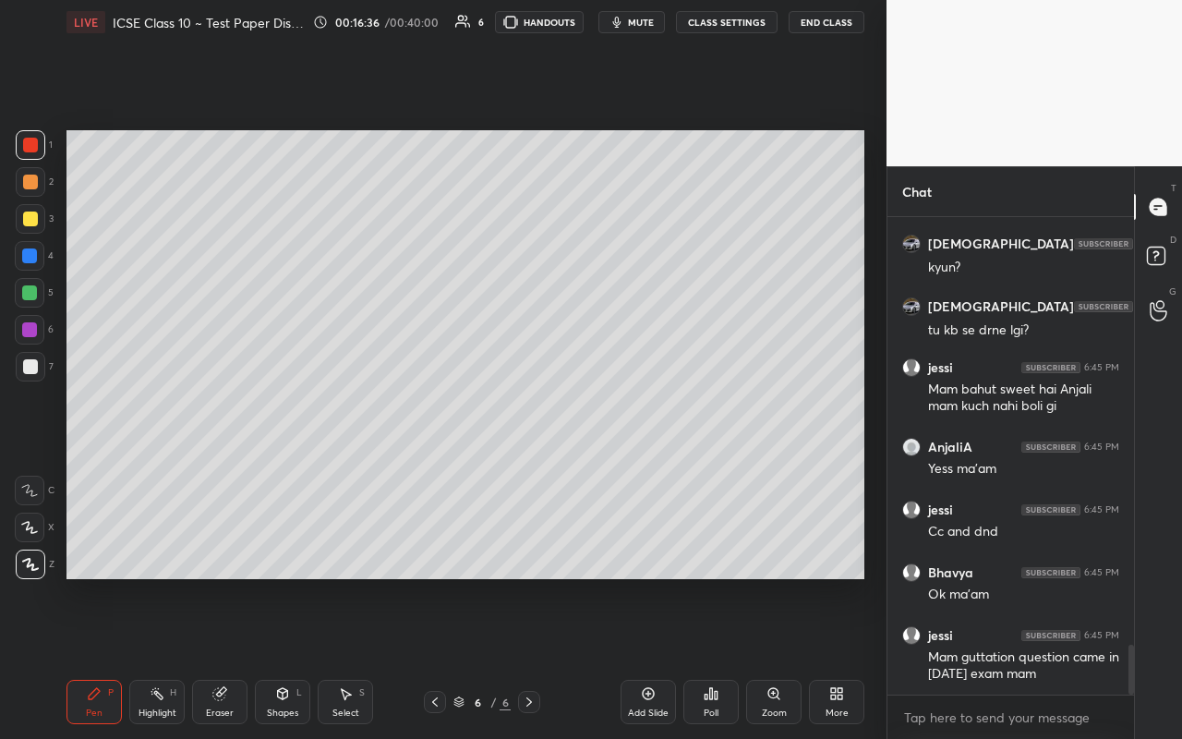
click at [647, 433] on div "Add Slide" at bounding box center [648, 712] width 41 height 9
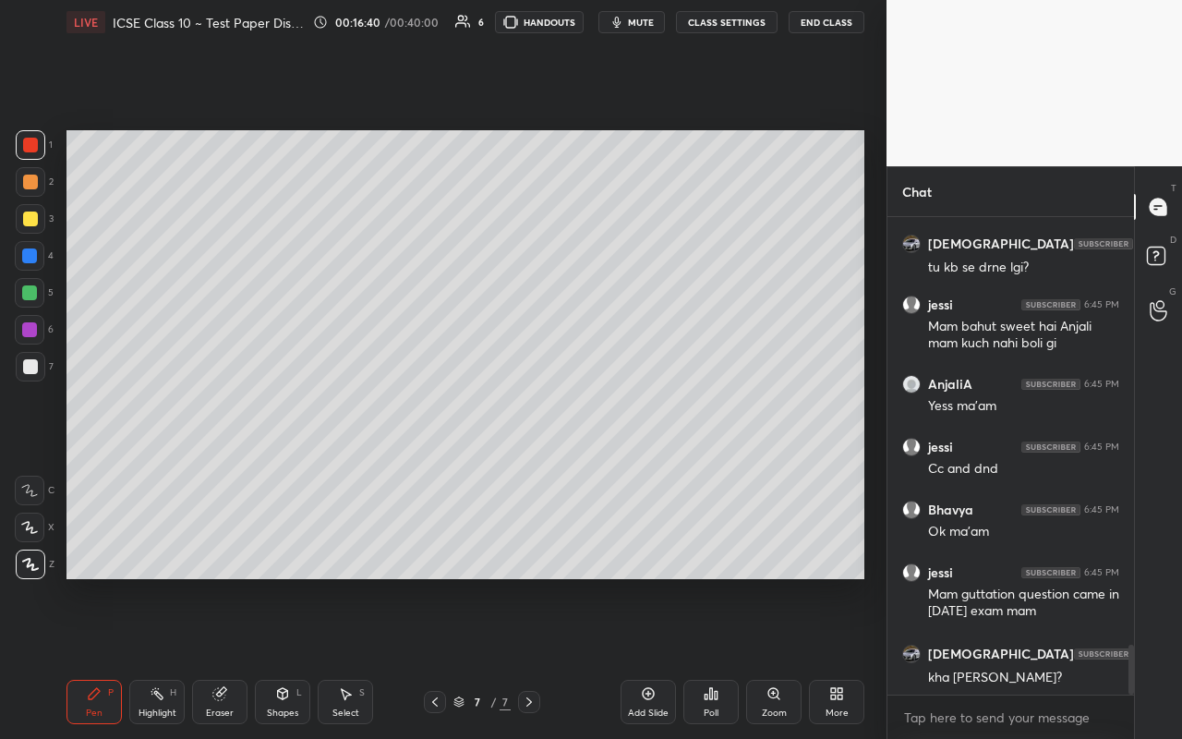
drag, startPoint x: 442, startPoint y: 700, endPoint x: 428, endPoint y: 679, distance: 25.4
click at [441, 433] on icon at bounding box center [435, 702] width 15 height 15
click at [524, 433] on icon at bounding box center [529, 702] width 15 height 15
click at [273, 433] on div "Shapes L" at bounding box center [282, 702] width 55 height 44
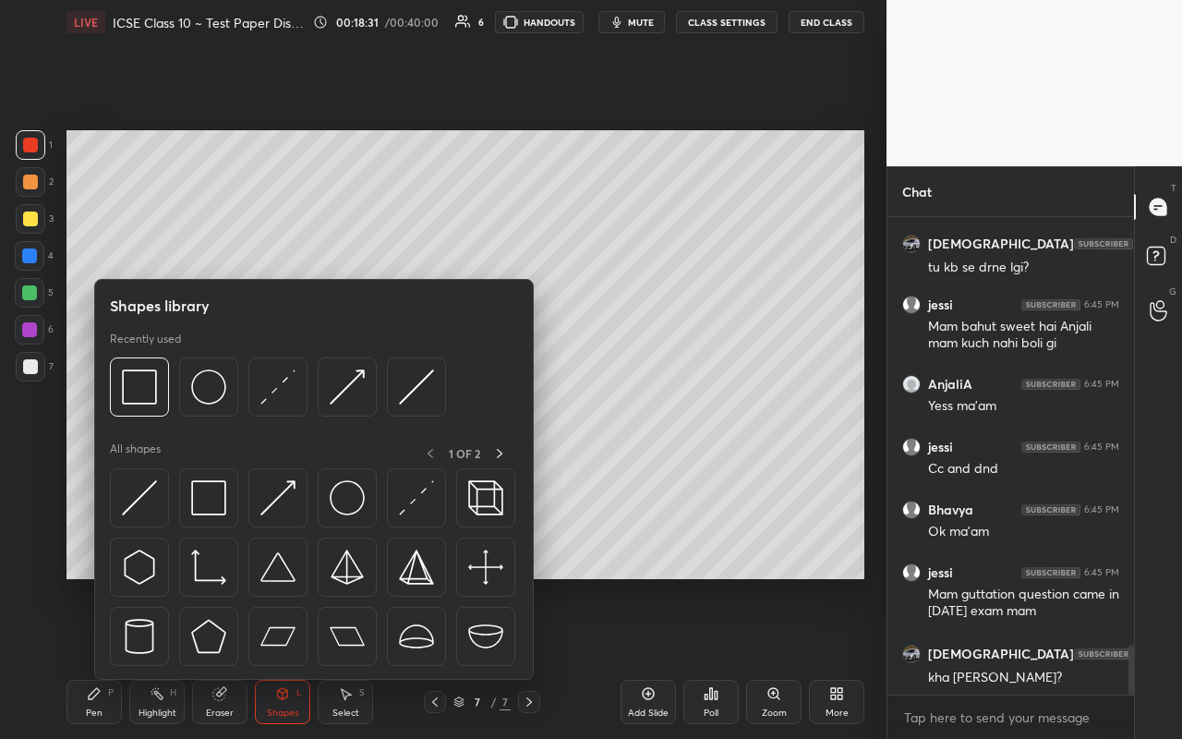
drag, startPoint x: 28, startPoint y: 365, endPoint x: 50, endPoint y: 352, distance: 25.7
click at [32, 365] on div at bounding box center [30, 366] width 15 height 15
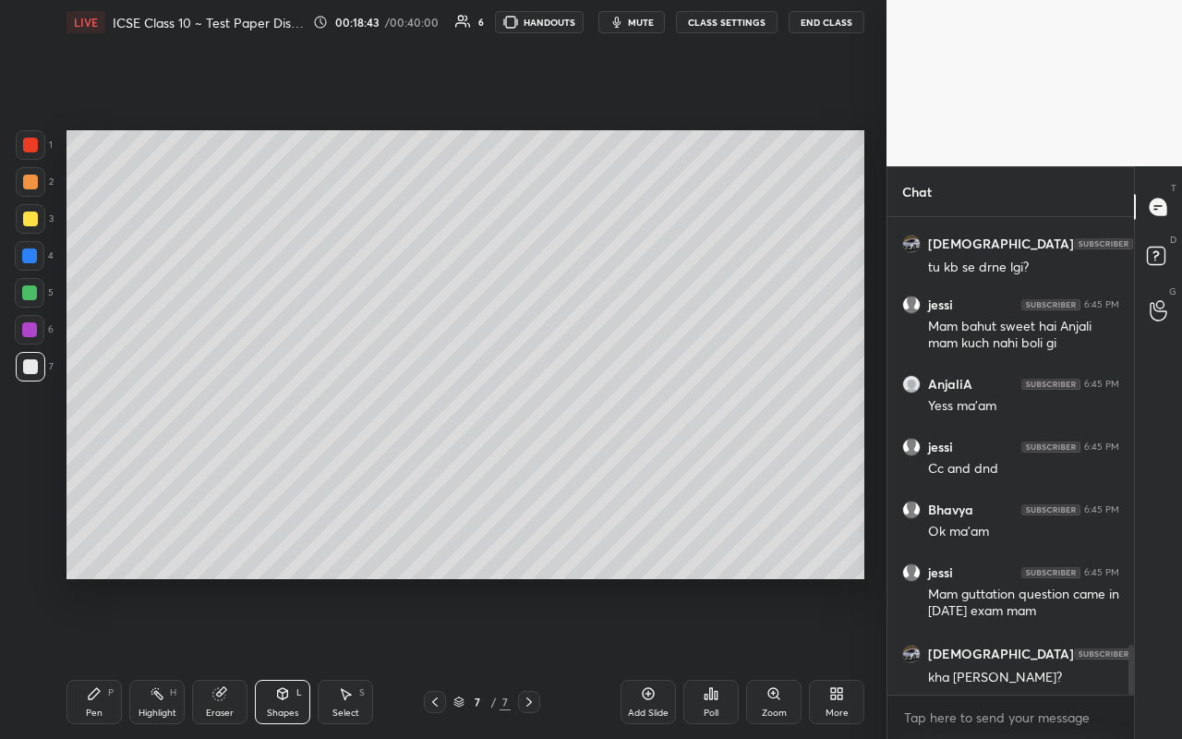
click at [118, 433] on div "Pen P" at bounding box center [94, 702] width 55 height 44
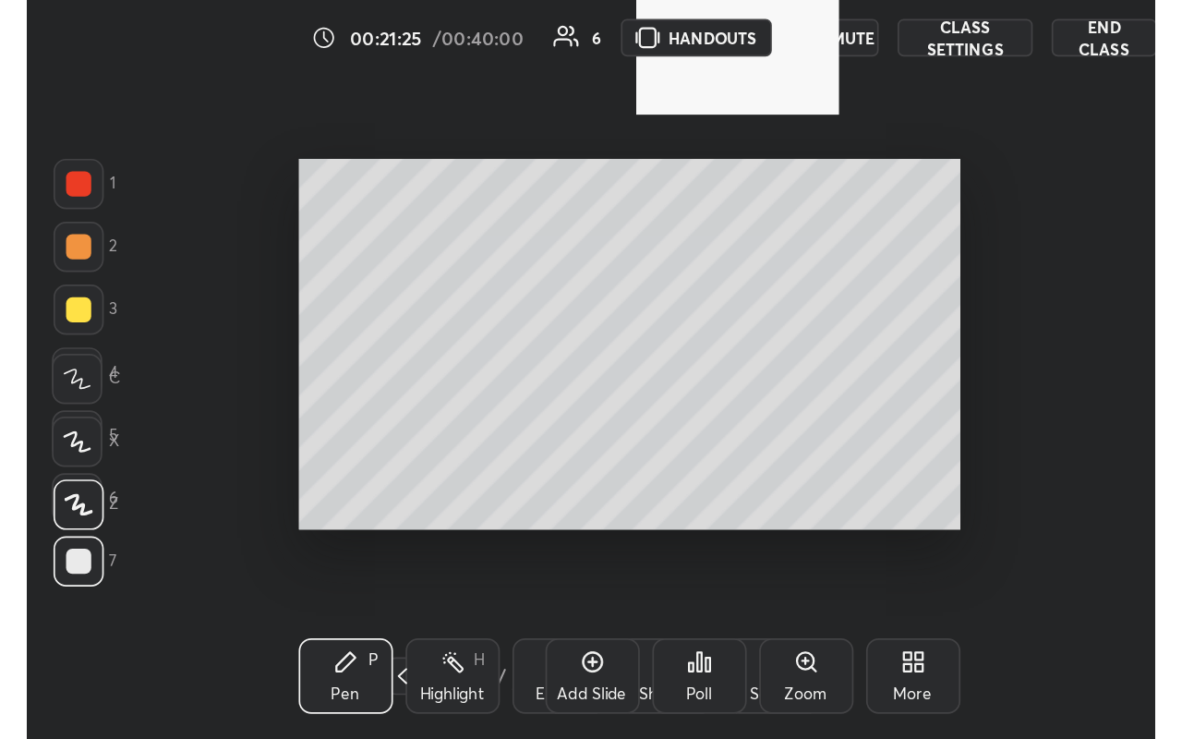
scroll to position [316, 589]
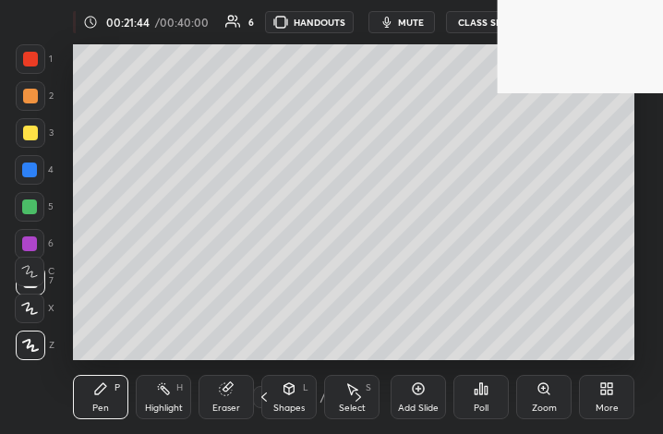
click at [607, 393] on icon at bounding box center [606, 388] width 15 height 15
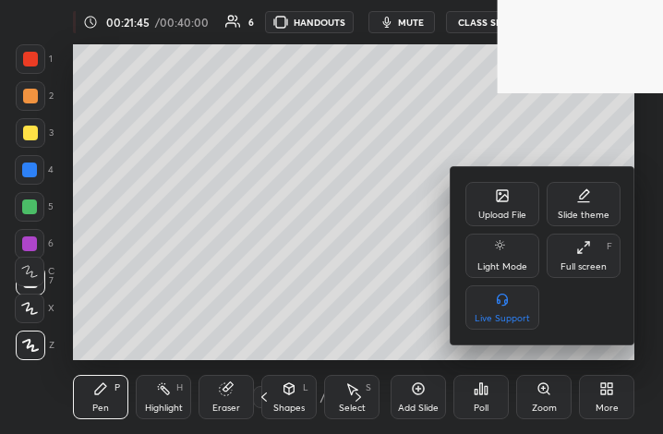
click at [586, 273] on div "Full screen F" at bounding box center [584, 256] width 74 height 44
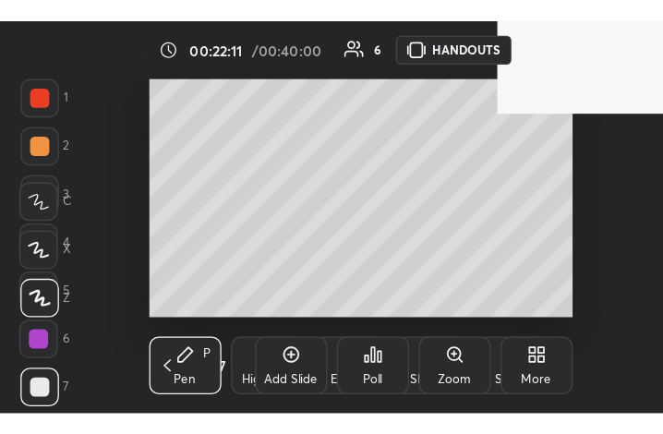
scroll to position [316, 404]
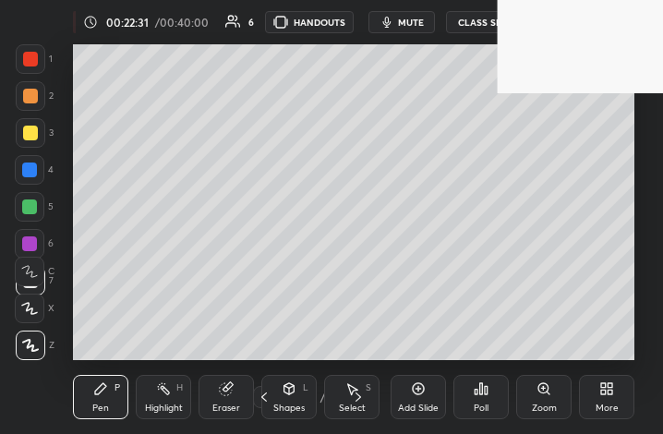
click at [613, 398] on div "More" at bounding box center [606, 397] width 55 height 44
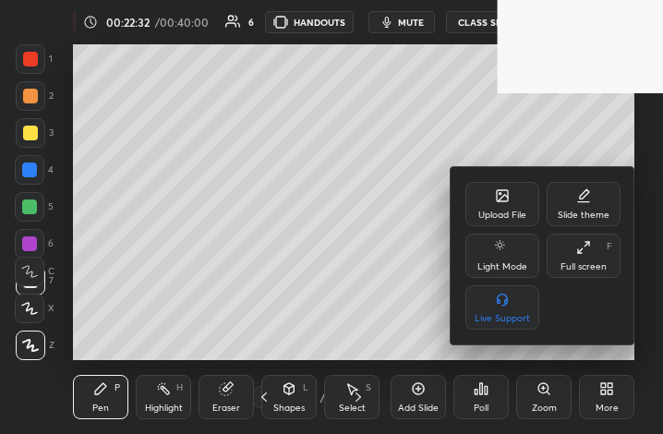
click at [597, 249] on div "Full screen F" at bounding box center [584, 256] width 74 height 44
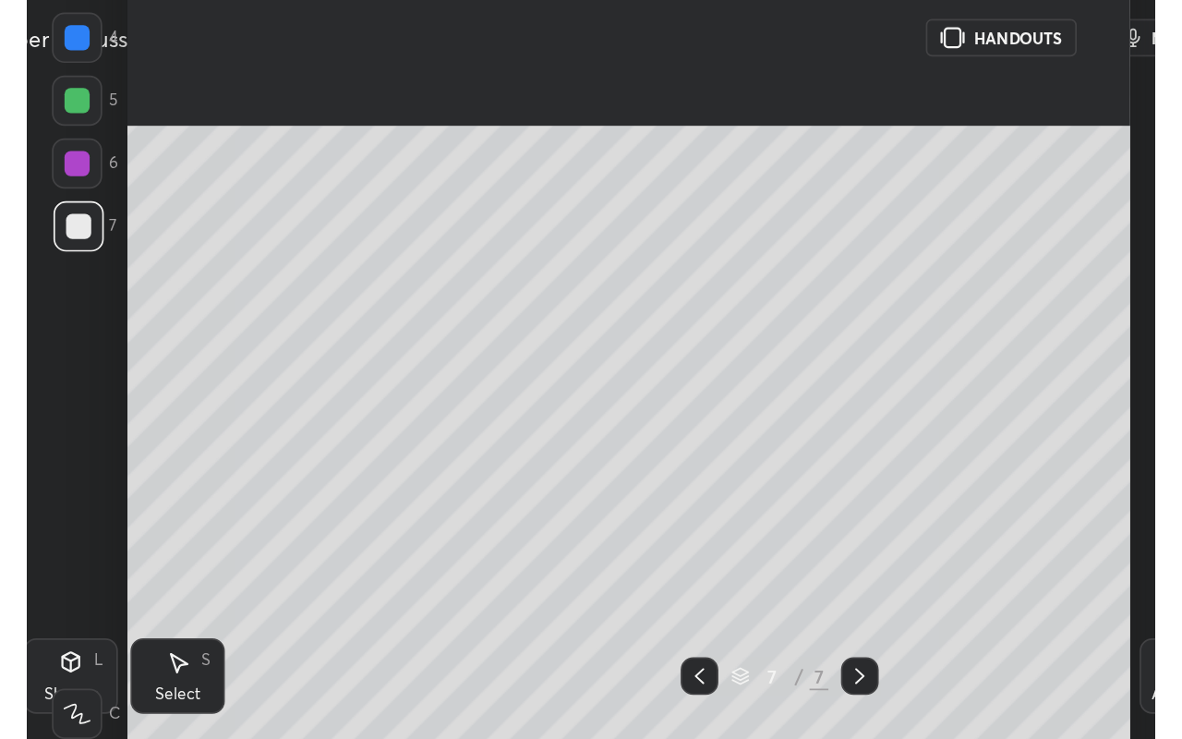
scroll to position [4930, 0]
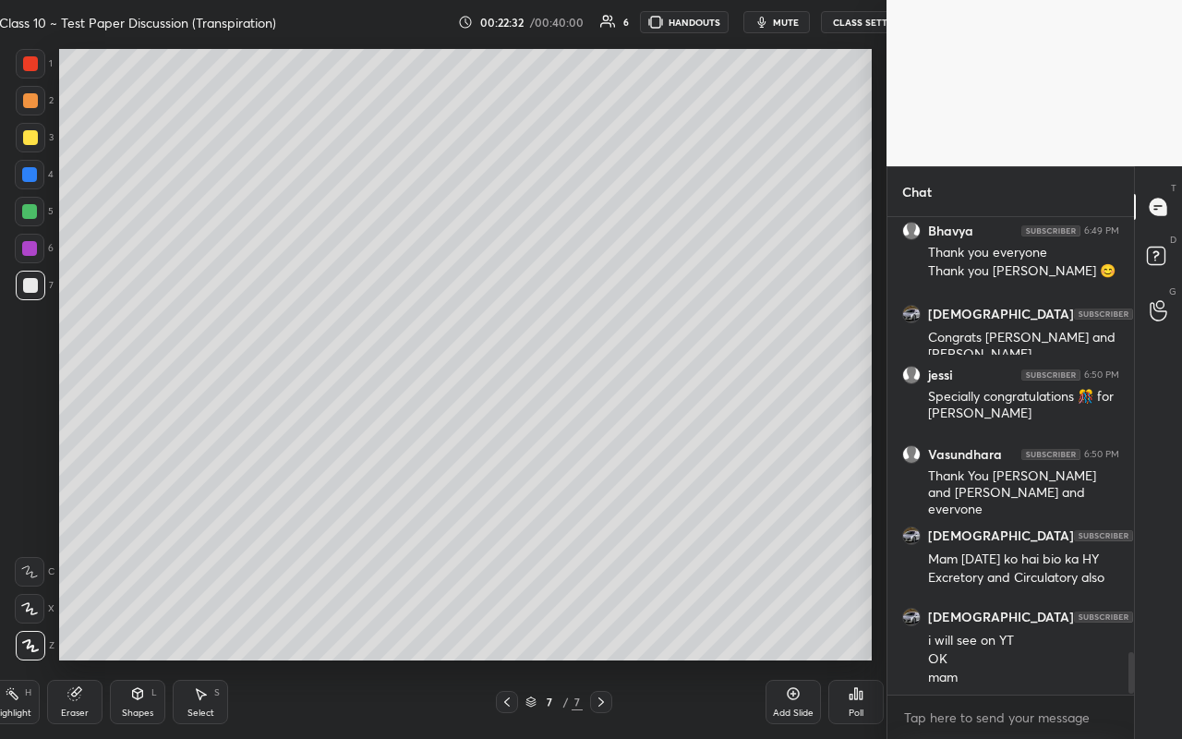
type textarea "x"
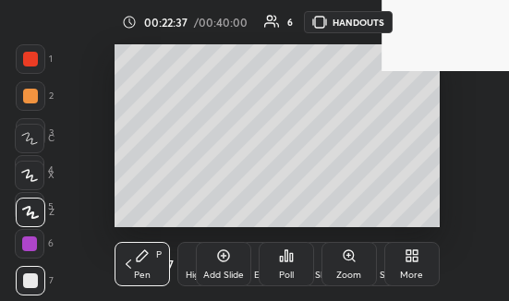
scroll to position [92182, 91931]
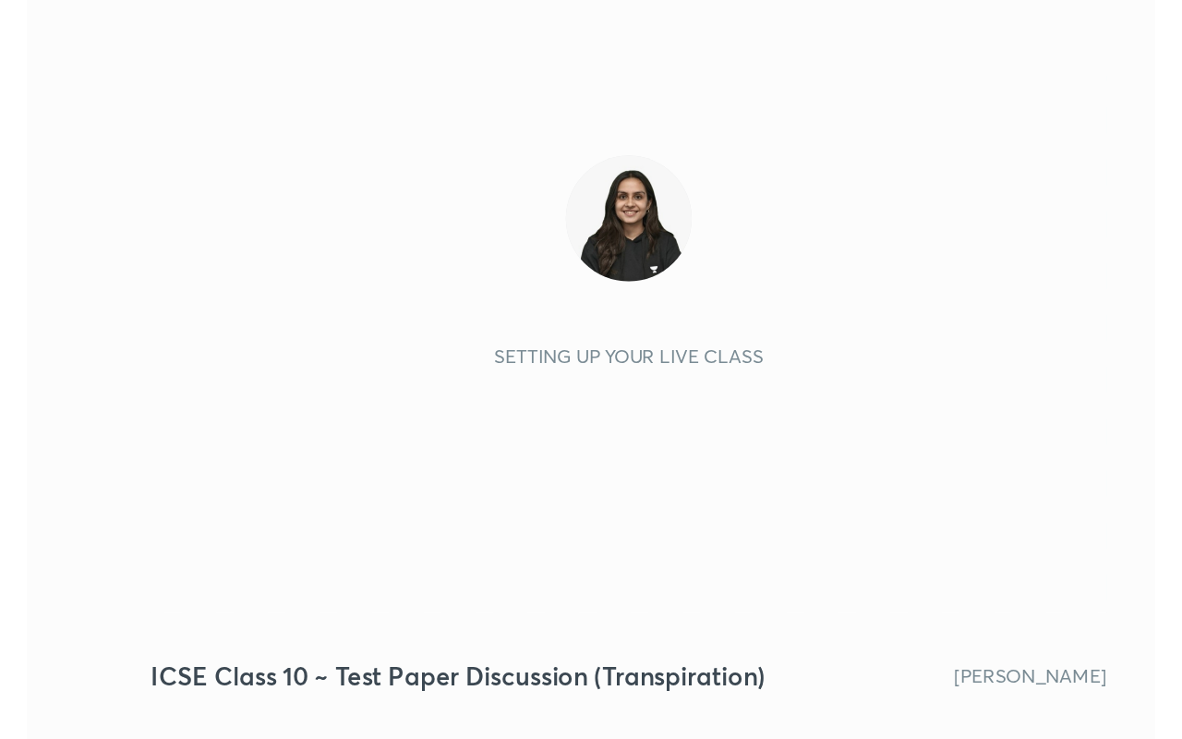
scroll to position [316, 589]
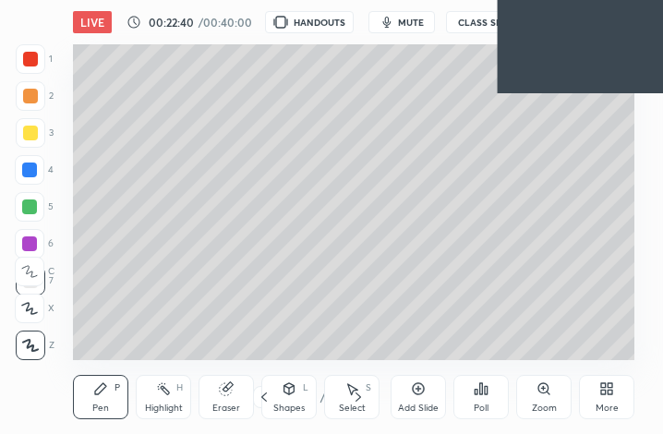
click at [611, 400] on div "More" at bounding box center [606, 397] width 55 height 44
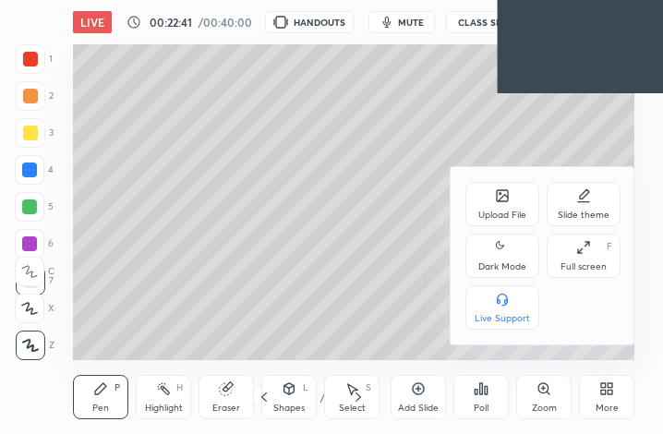
click at [592, 256] on div "Full screen F" at bounding box center [584, 256] width 74 height 44
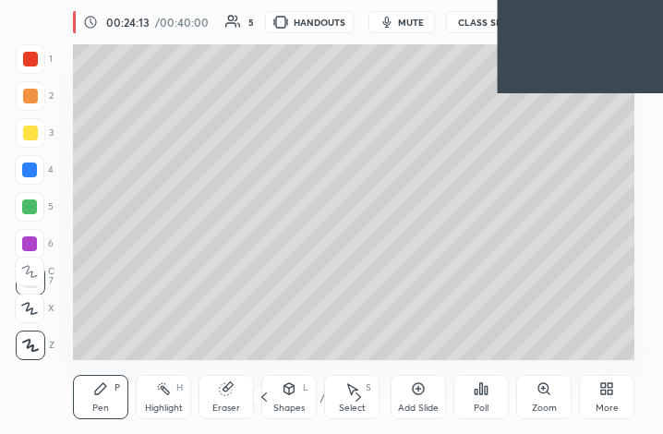
click at [605, 385] on icon at bounding box center [603, 385] width 5 height 5
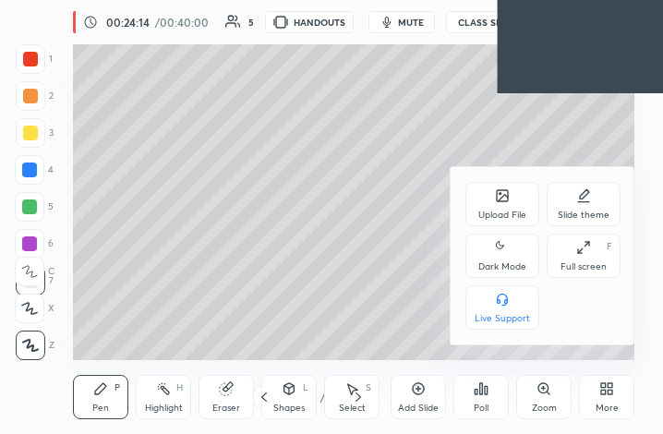
click at [585, 236] on div "Full screen F" at bounding box center [584, 256] width 74 height 44
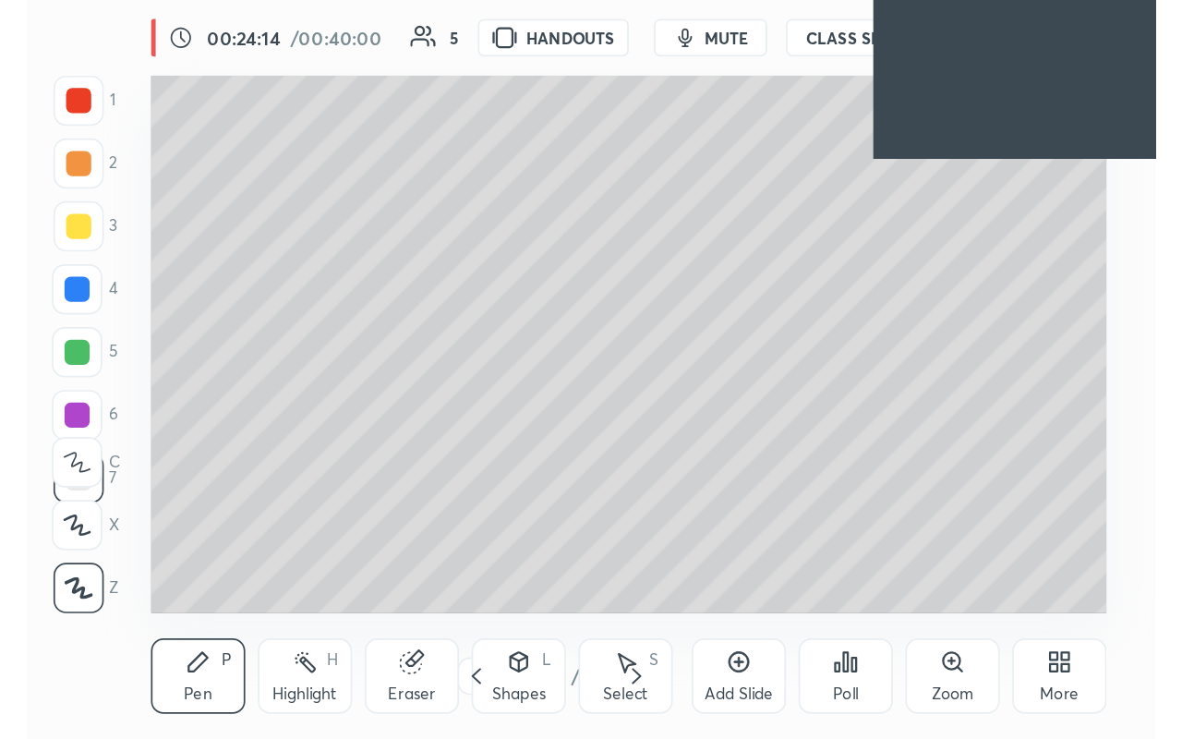
scroll to position [91744, 91273]
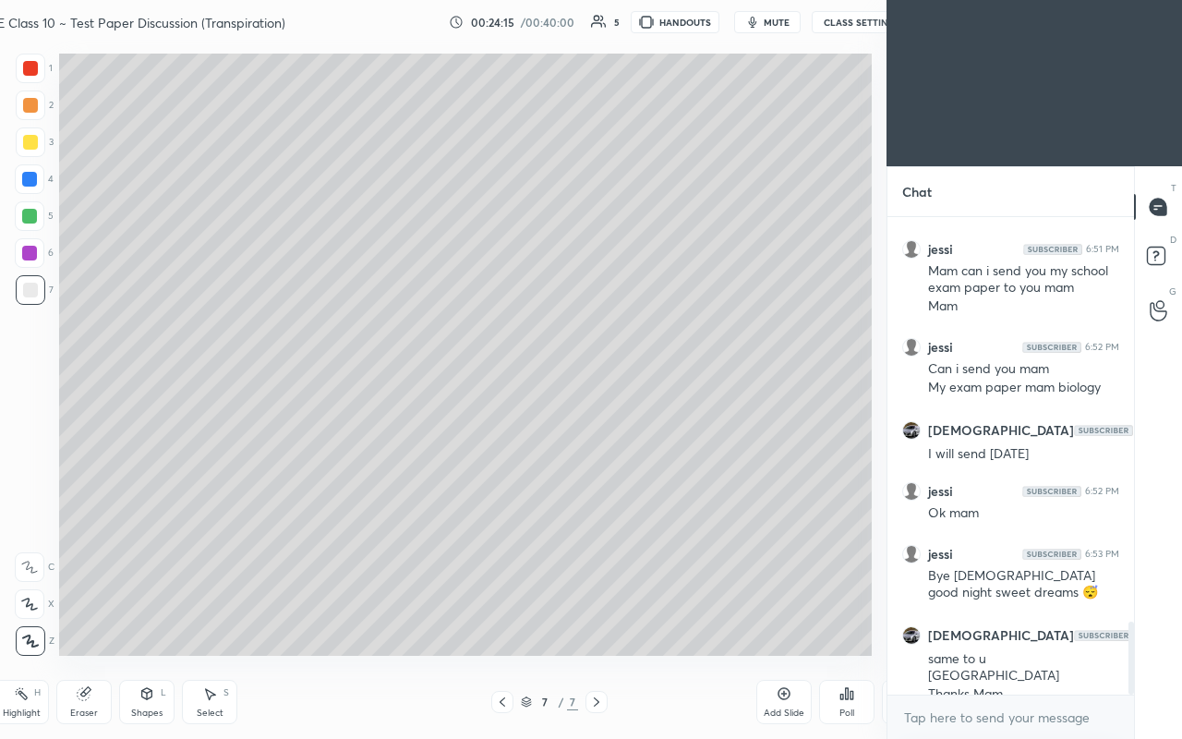
type textarea "x"
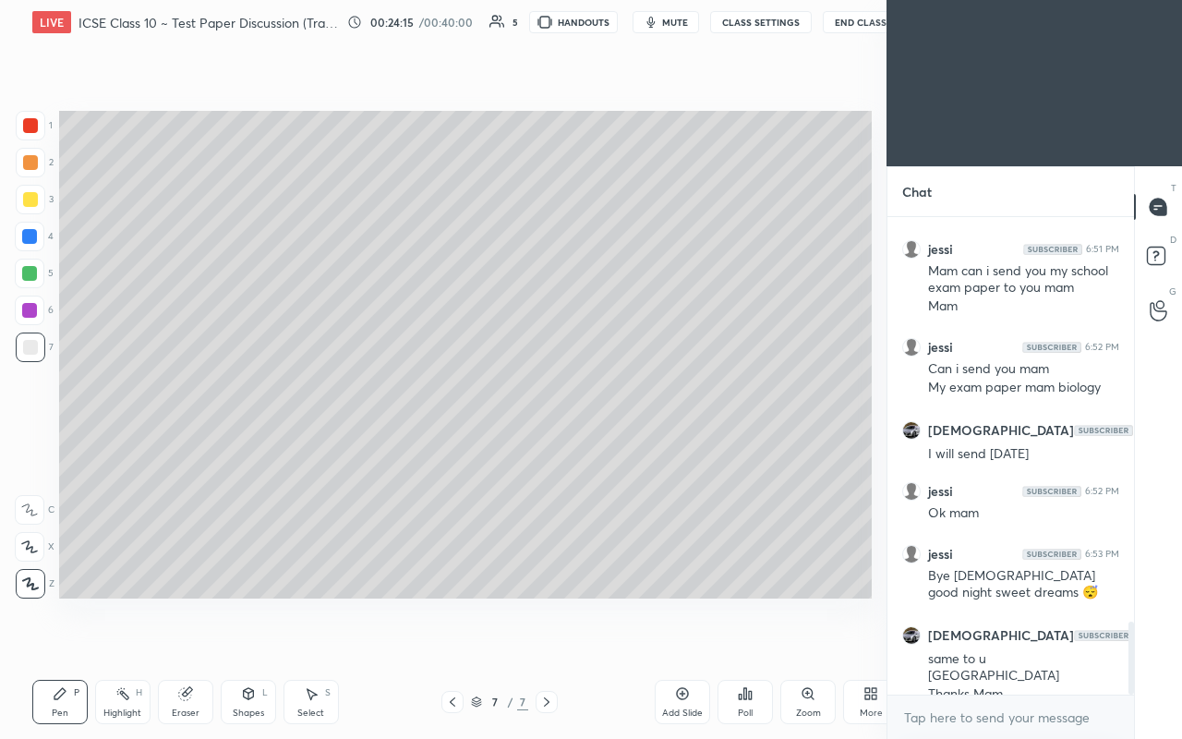
scroll to position [91744, 91552]
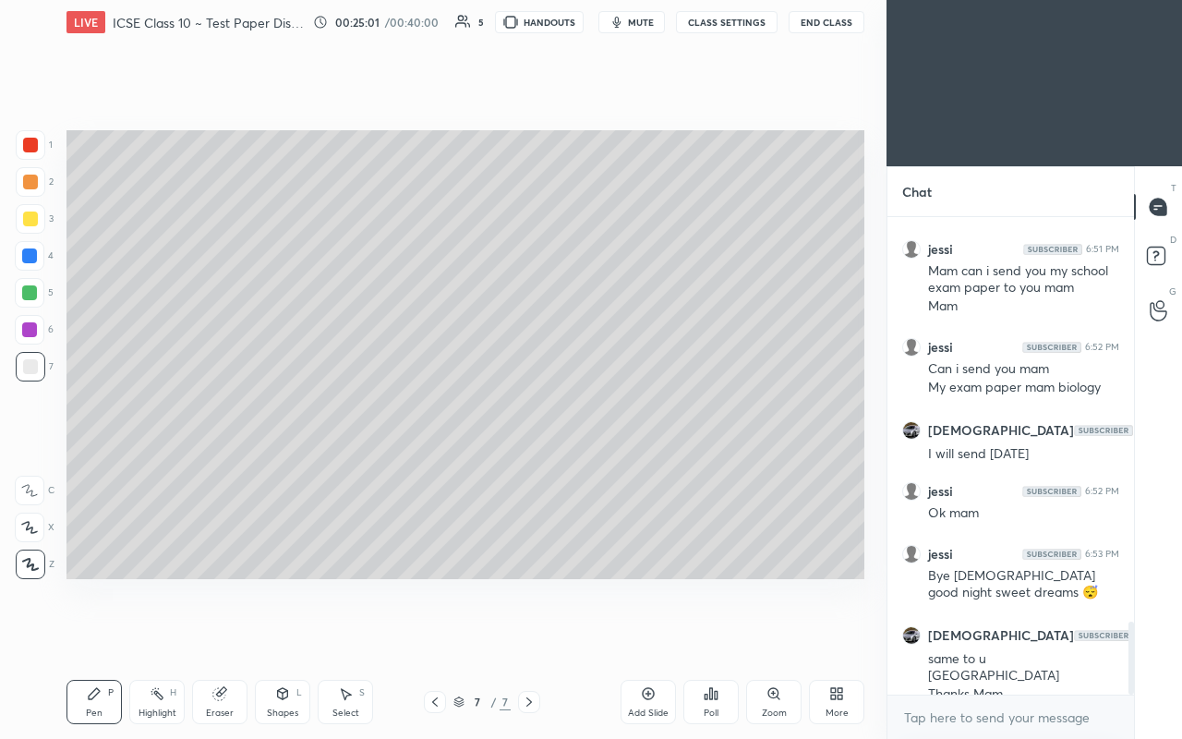
click at [662, 18] on button "End Class" at bounding box center [827, 22] width 76 height 22
